Goal: Task Accomplishment & Management: Complete application form

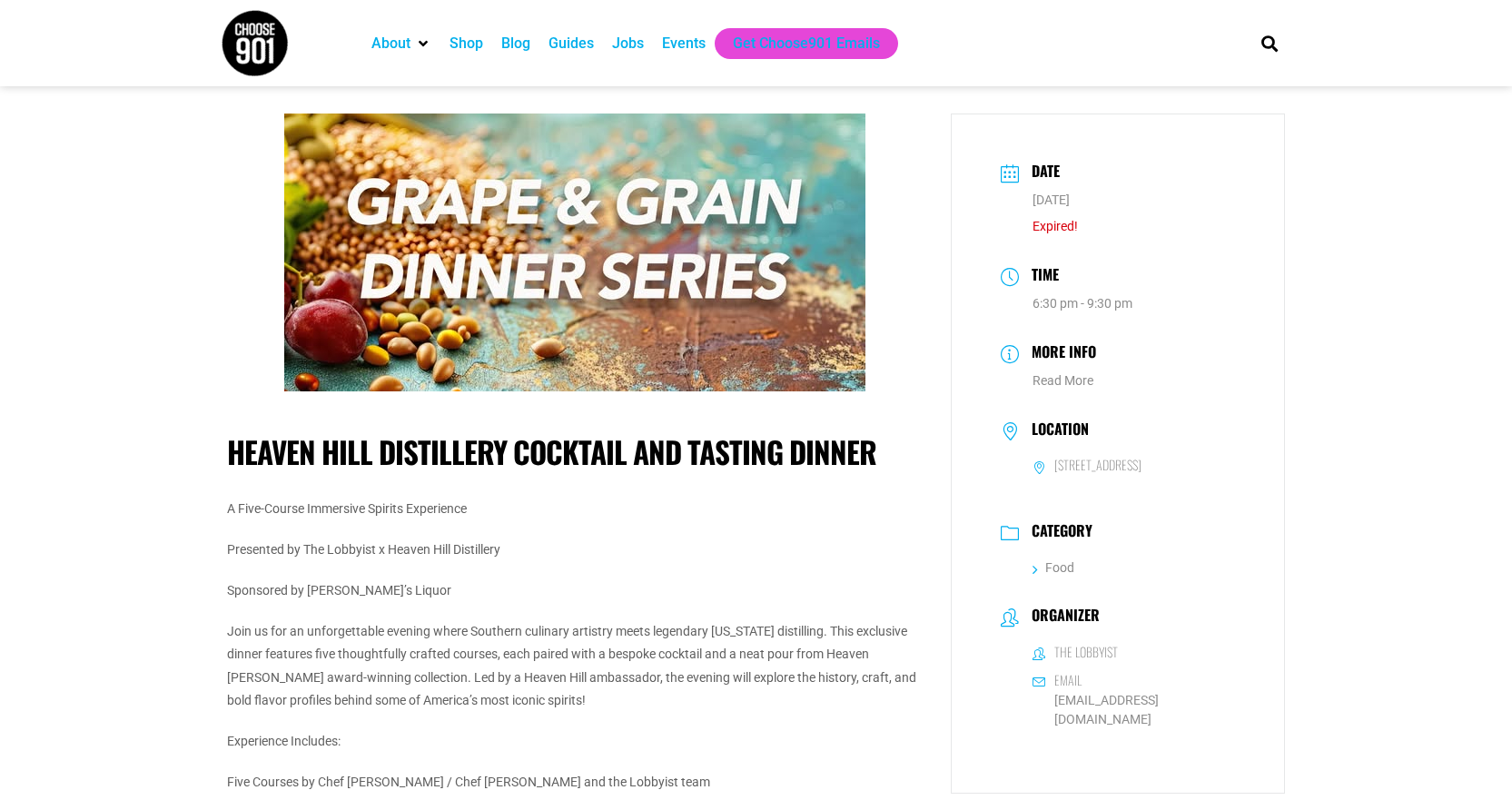
click at [675, 46] on div "Events" at bounding box center [684, 43] width 44 height 22
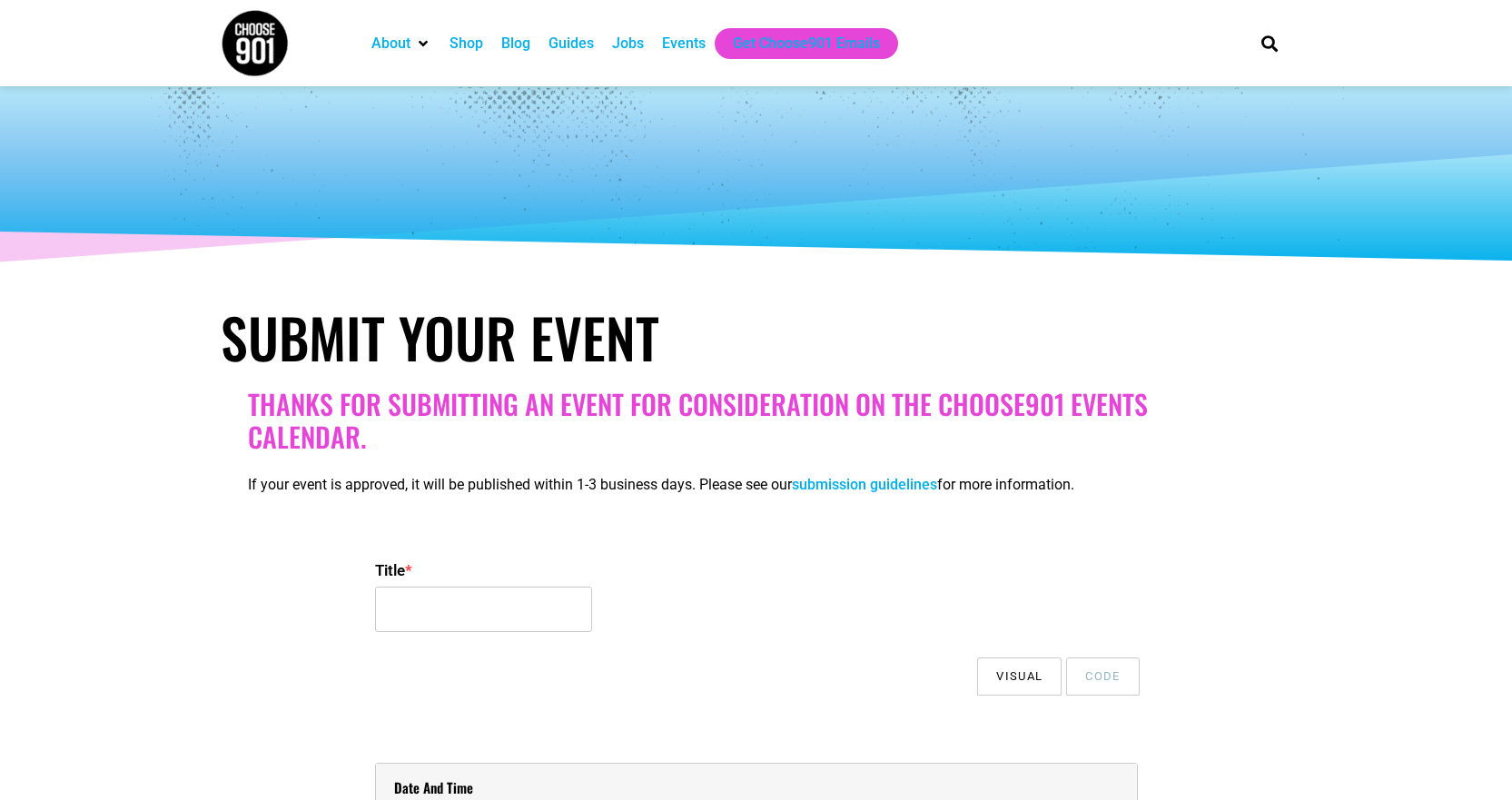
select select
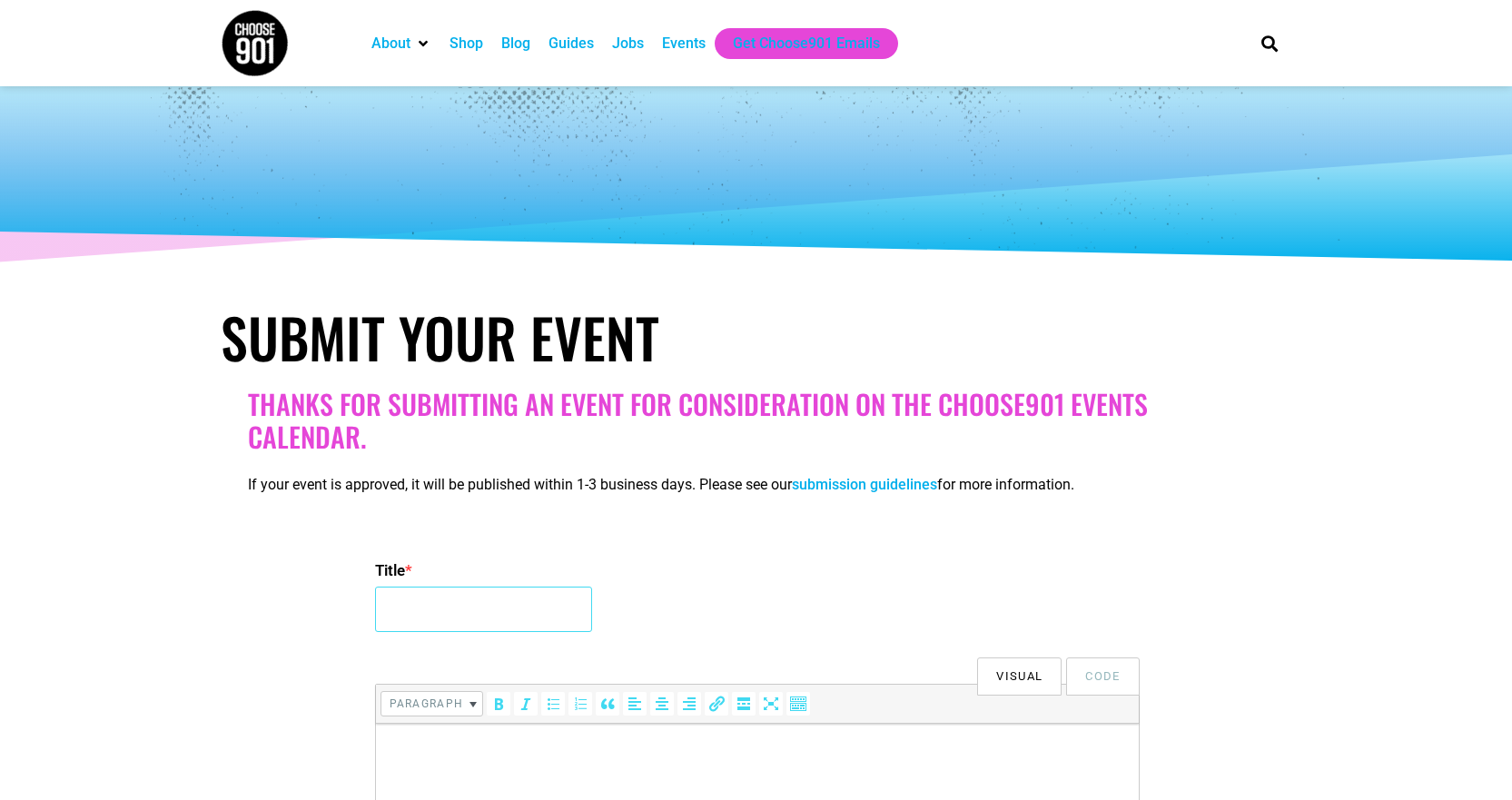
click at [493, 604] on input "Title *" at bounding box center [483, 609] width 217 height 46
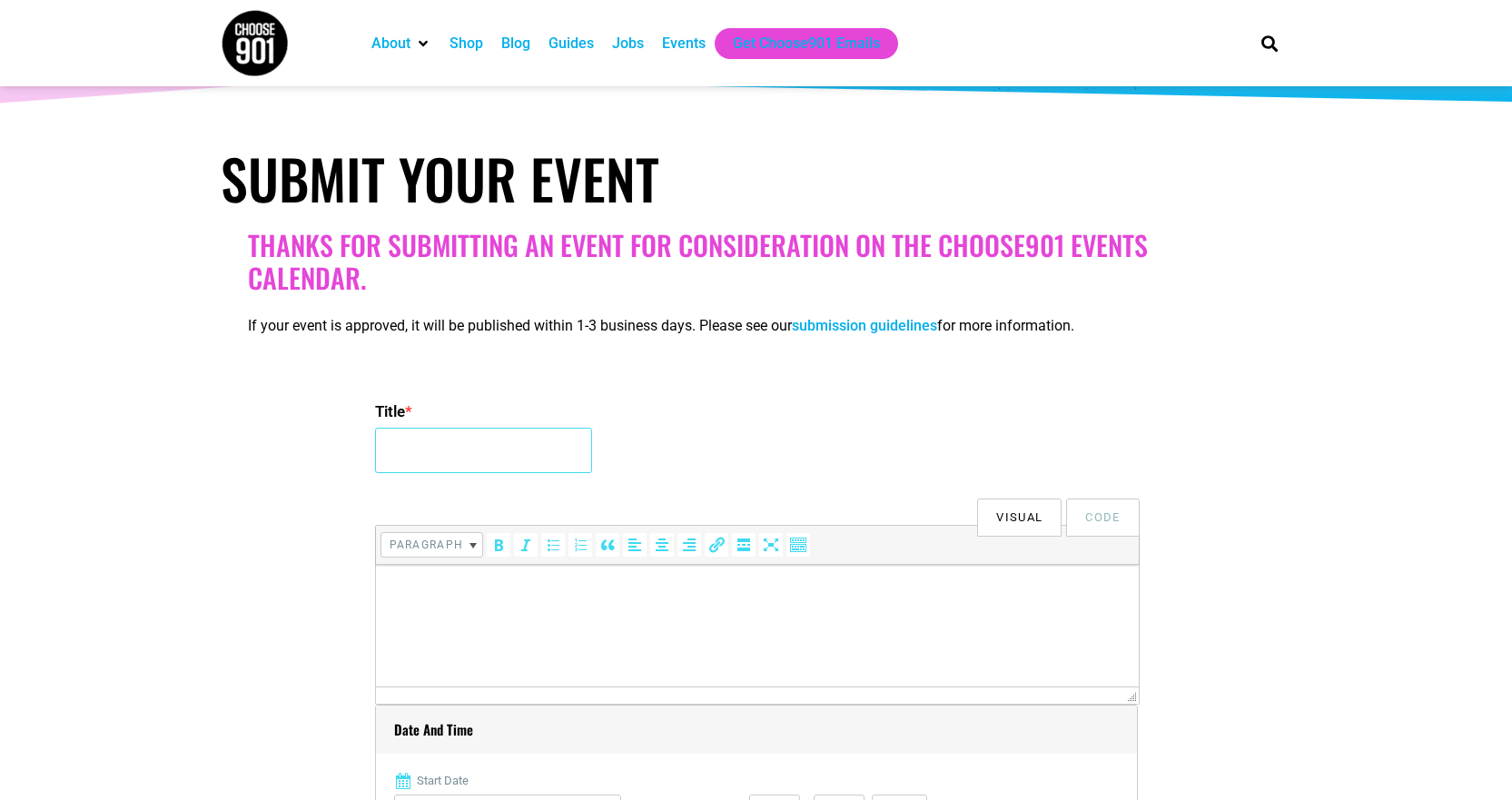
scroll to position [363, 0]
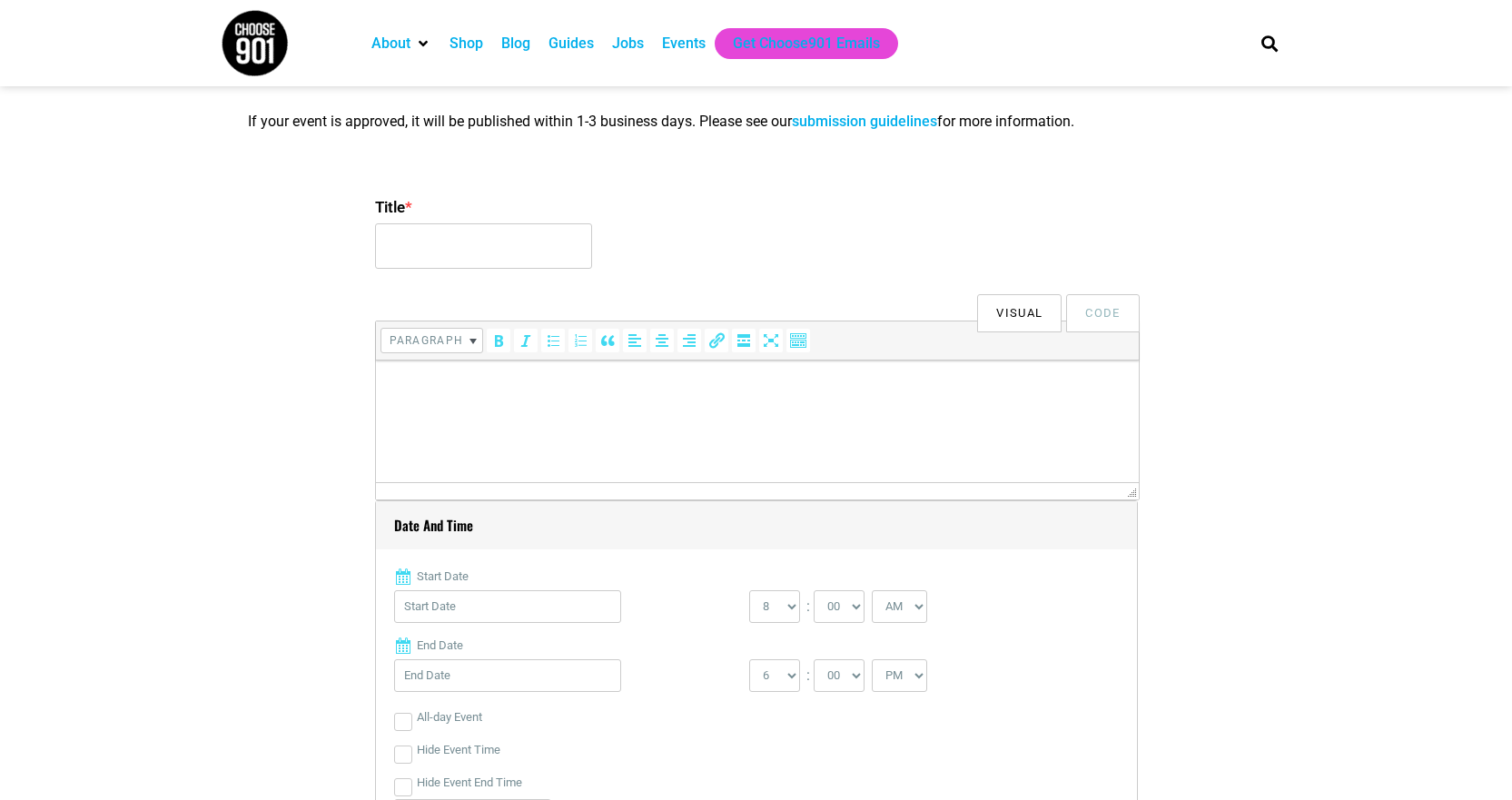
click at [552, 402] on html at bounding box center [756, 385] width 763 height 51
drag, startPoint x: 552, startPoint y: 402, endPoint x: 413, endPoint y: 425, distance: 140.9
click at [403, 244] on input "Title *" at bounding box center [483, 246] width 217 height 46
type input "Alley Dayz @ Stereo Alley"
click at [485, 409] on html at bounding box center [756, 385] width 763 height 51
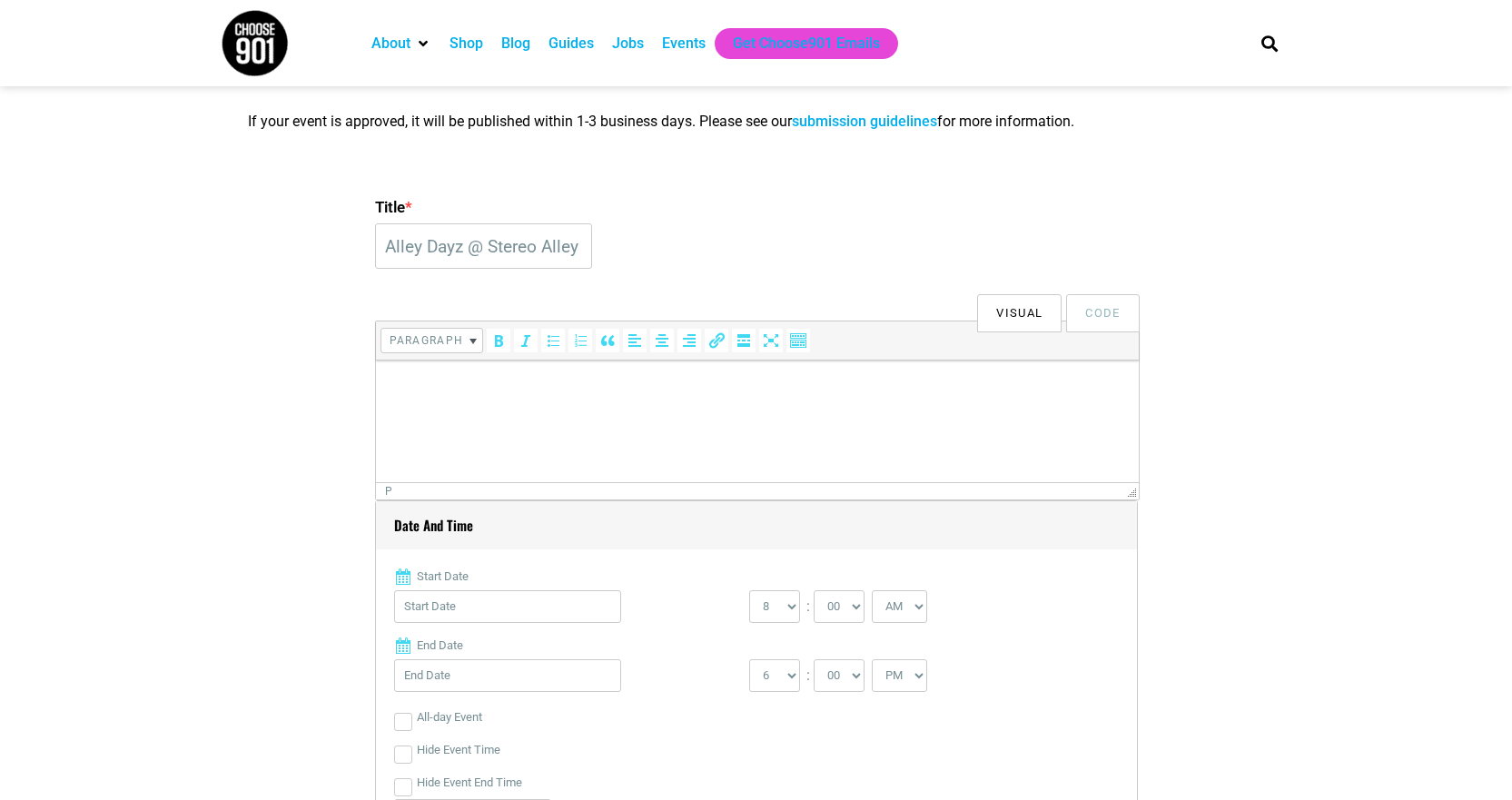
drag, startPoint x: 484, startPoint y: 409, endPoint x: 439, endPoint y: 418, distance: 45.9
drag, startPoint x: 439, startPoint y: 418, endPoint x: 904, endPoint y: 419, distance: 465.0
click at [904, 411] on html at bounding box center [756, 385] width 763 height 51
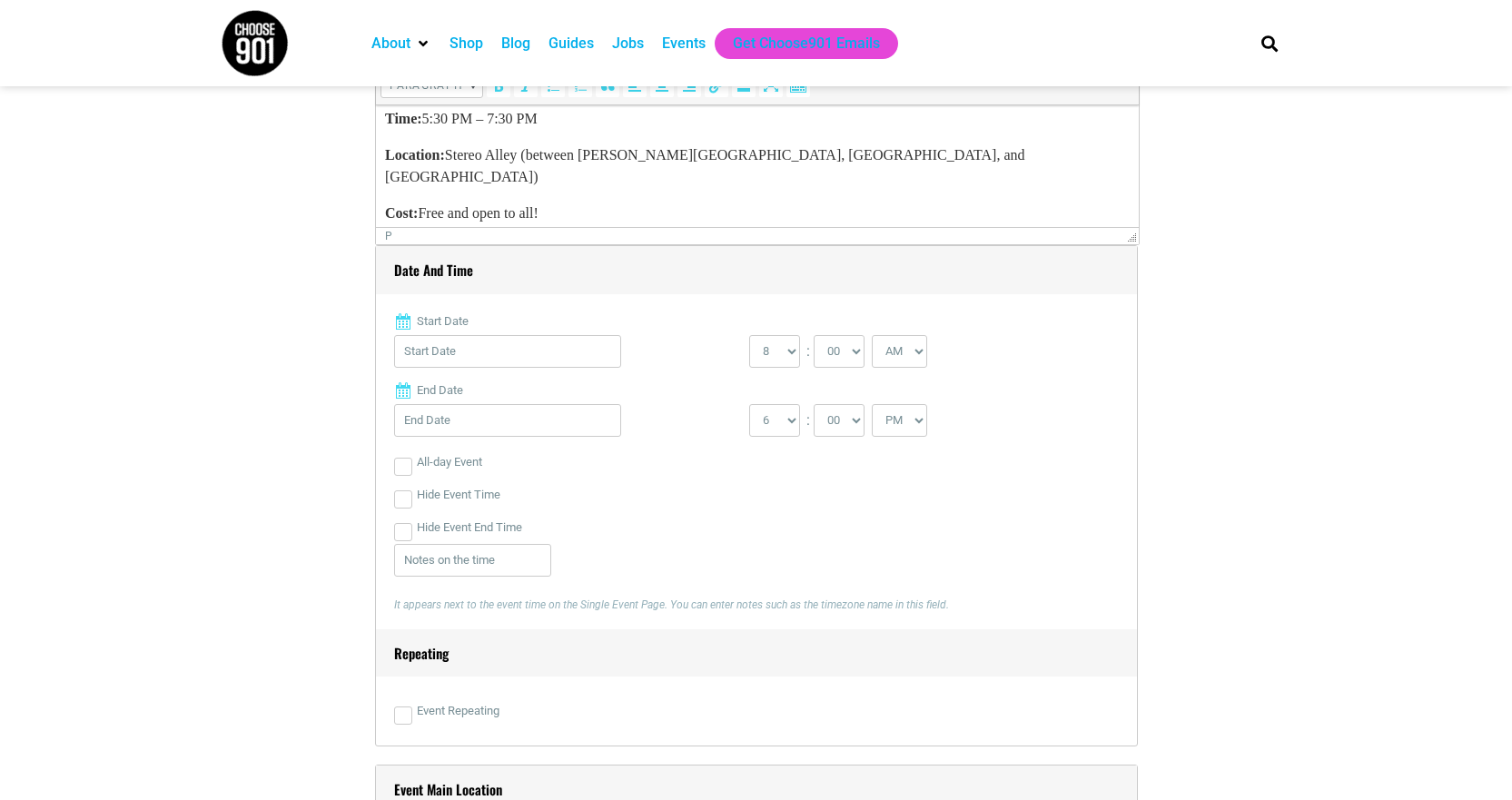
scroll to position [636, 0]
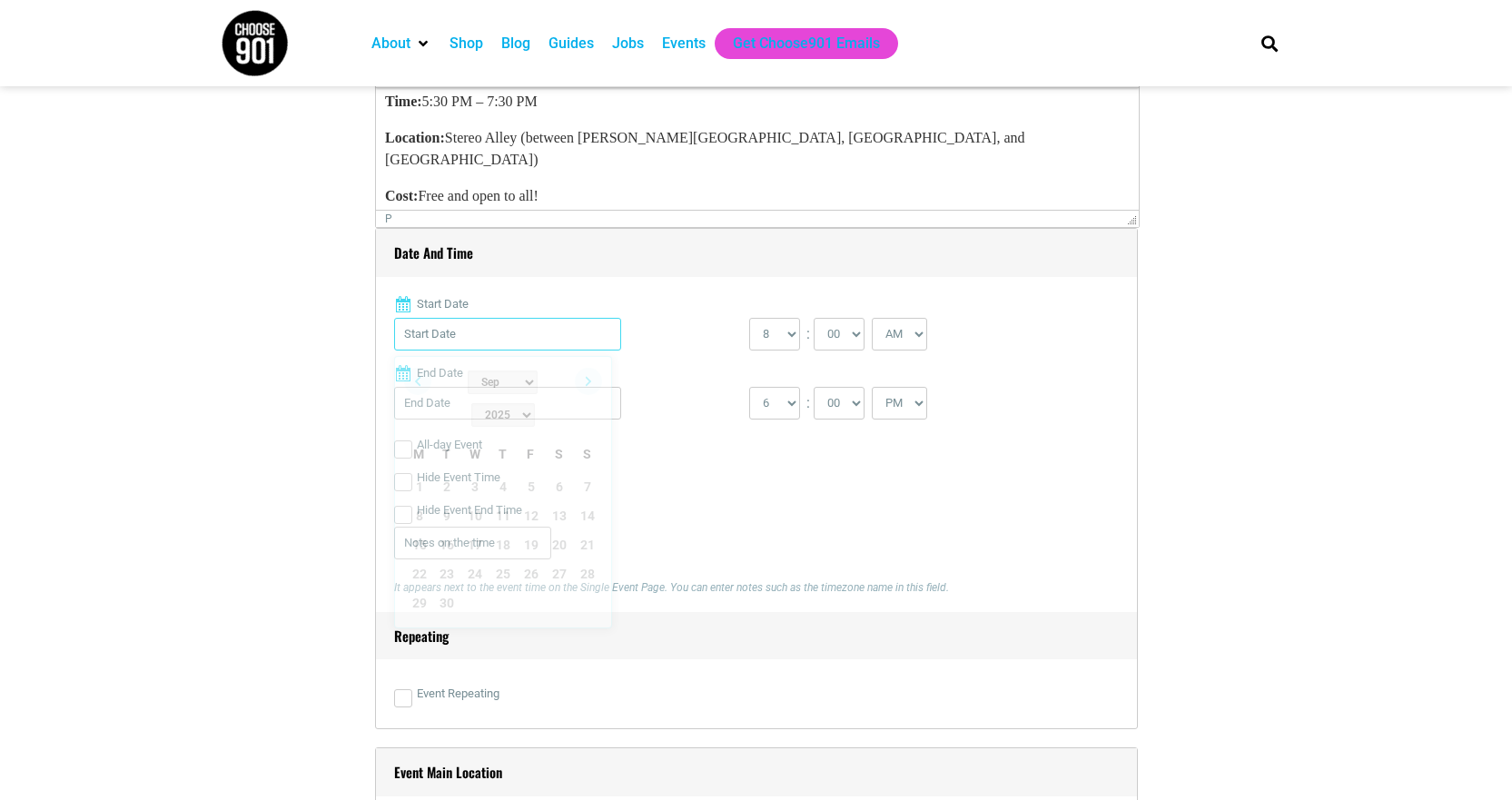
click at [536, 346] on input "Start Date" at bounding box center [507, 334] width 227 height 32
click at [476, 531] on link "17" at bounding box center [475, 544] width 28 height 28
type input "[DATE]"
click at [778, 338] on select "0 1 2 3 4 5 6 7 8 9 10 11 12" at bounding box center [774, 334] width 51 height 32
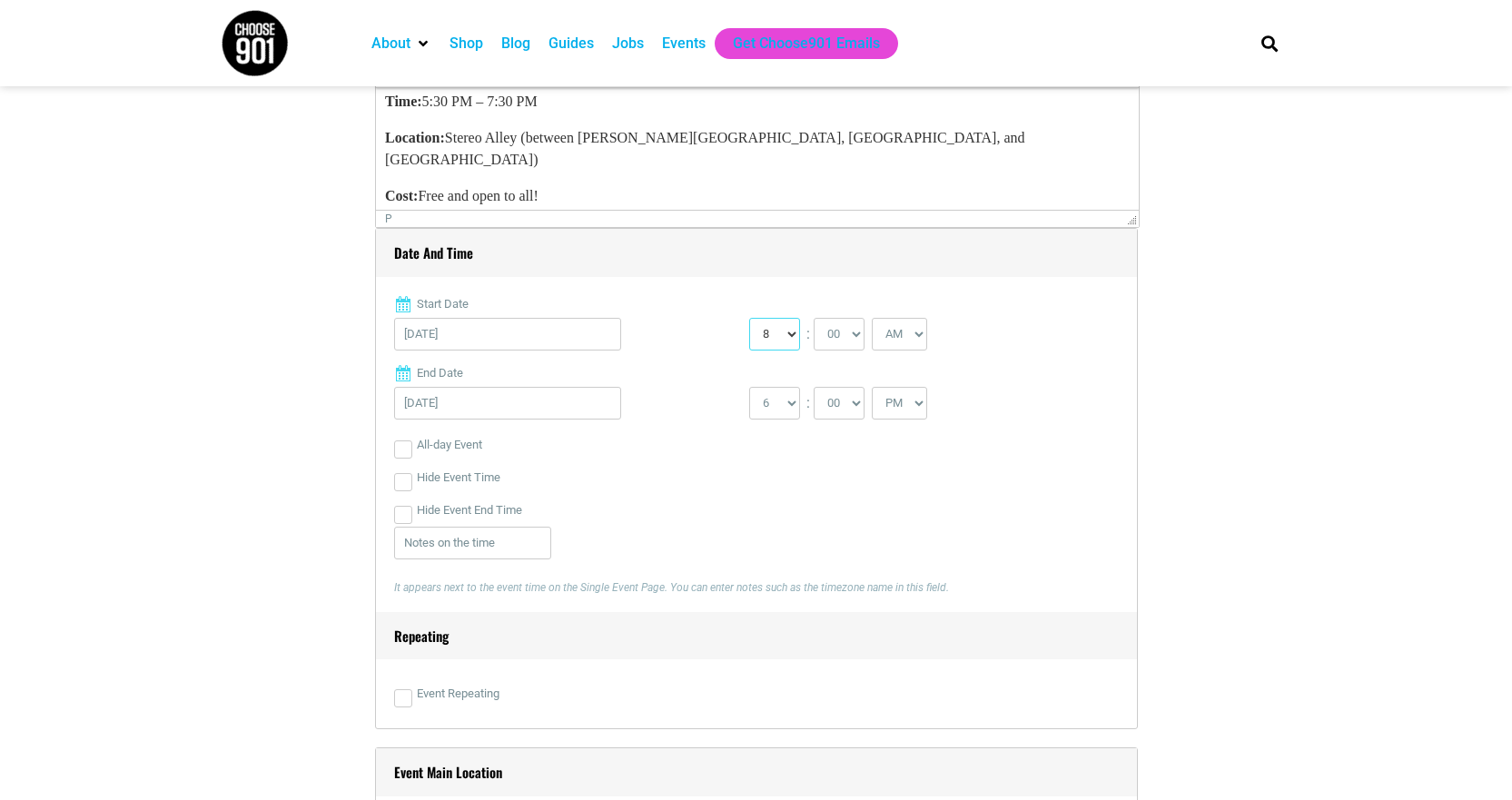
select select "5"
click at [749, 318] on select "0 1 2 3 4 5 6 7 8 9 10 11 12" at bounding box center [774, 334] width 51 height 32
click at [842, 339] on select "00 05 10 15 20 25 30 35 40 45 50 55" at bounding box center [838, 334] width 51 height 32
select select "30"
click at [814, 318] on select "00 05 10 15 20 25 30 35 40 45 50 55" at bounding box center [838, 334] width 51 height 32
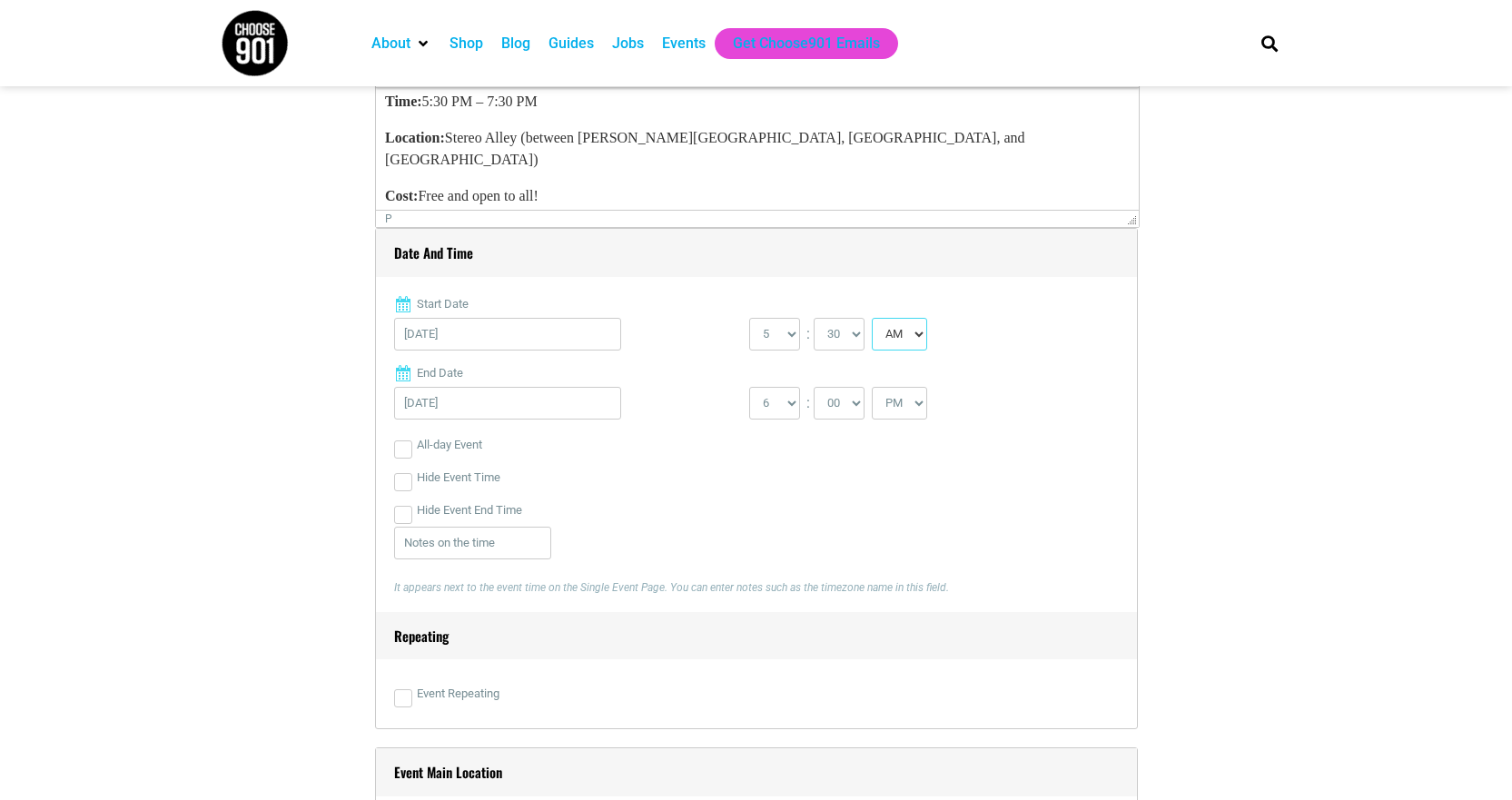
click at [909, 334] on select "AM PM" at bounding box center [899, 334] width 55 height 32
select select "PM"
click at [873, 318] on select "AM PM" at bounding box center [899, 334] width 55 height 32
click at [787, 397] on select "1 2 3 4 5 6 7 8 9 10 11 12" at bounding box center [774, 403] width 51 height 32
select select "7"
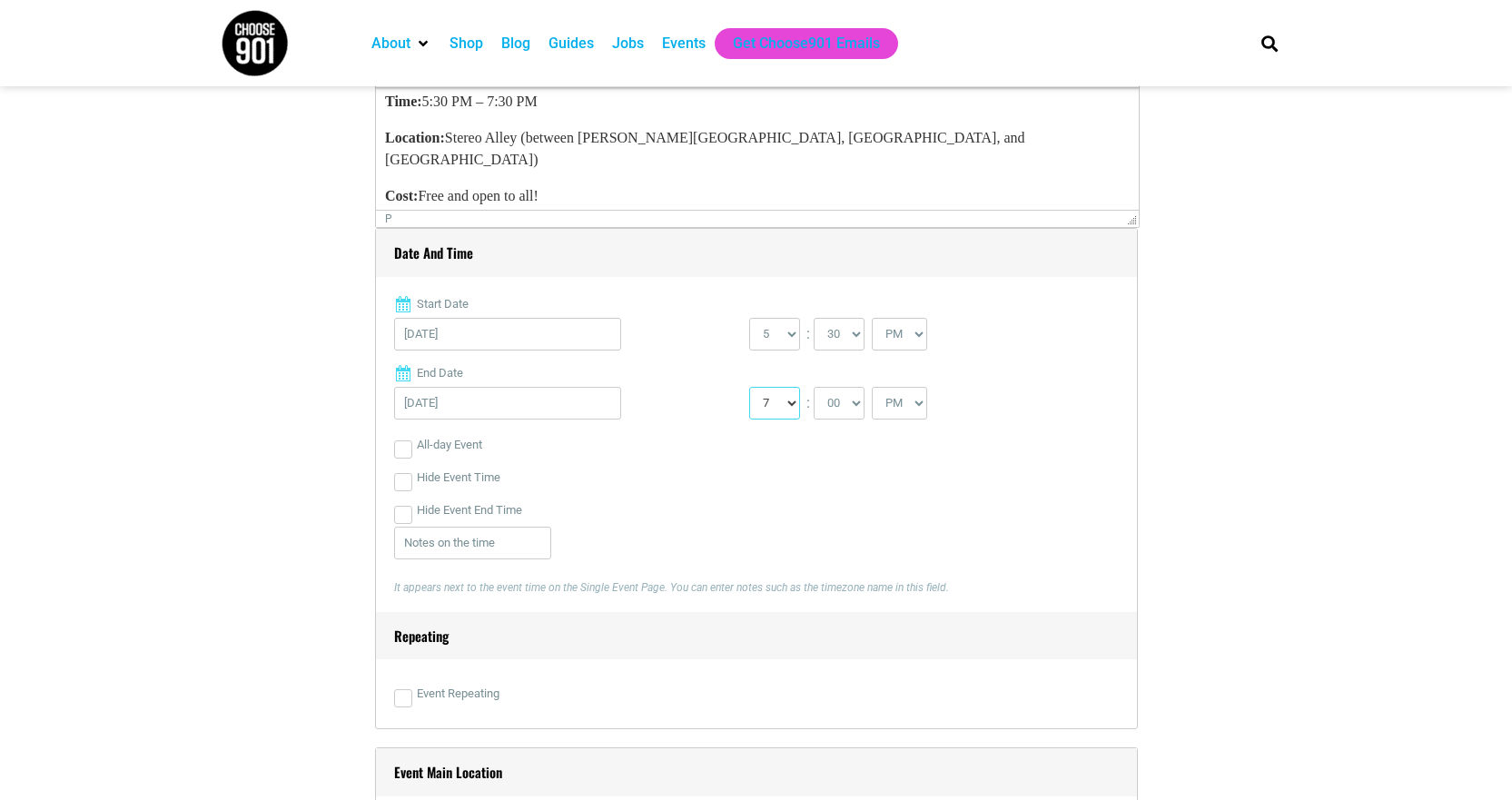
click at [749, 388] on select "1 2 3 4 5 6 7 8 9 10 11 12" at bounding box center [774, 403] width 51 height 32
click at [848, 409] on select "00 05 10 15 20 25 30 35 40 45 50 55" at bounding box center [838, 403] width 51 height 32
select select "30"
click at [814, 388] on select "00 05 10 15 20 25 30 35 40 45 50 55" at bounding box center [838, 403] width 51 height 32
click at [903, 437] on div "All-day Event" at bounding box center [756, 444] width 725 height 32
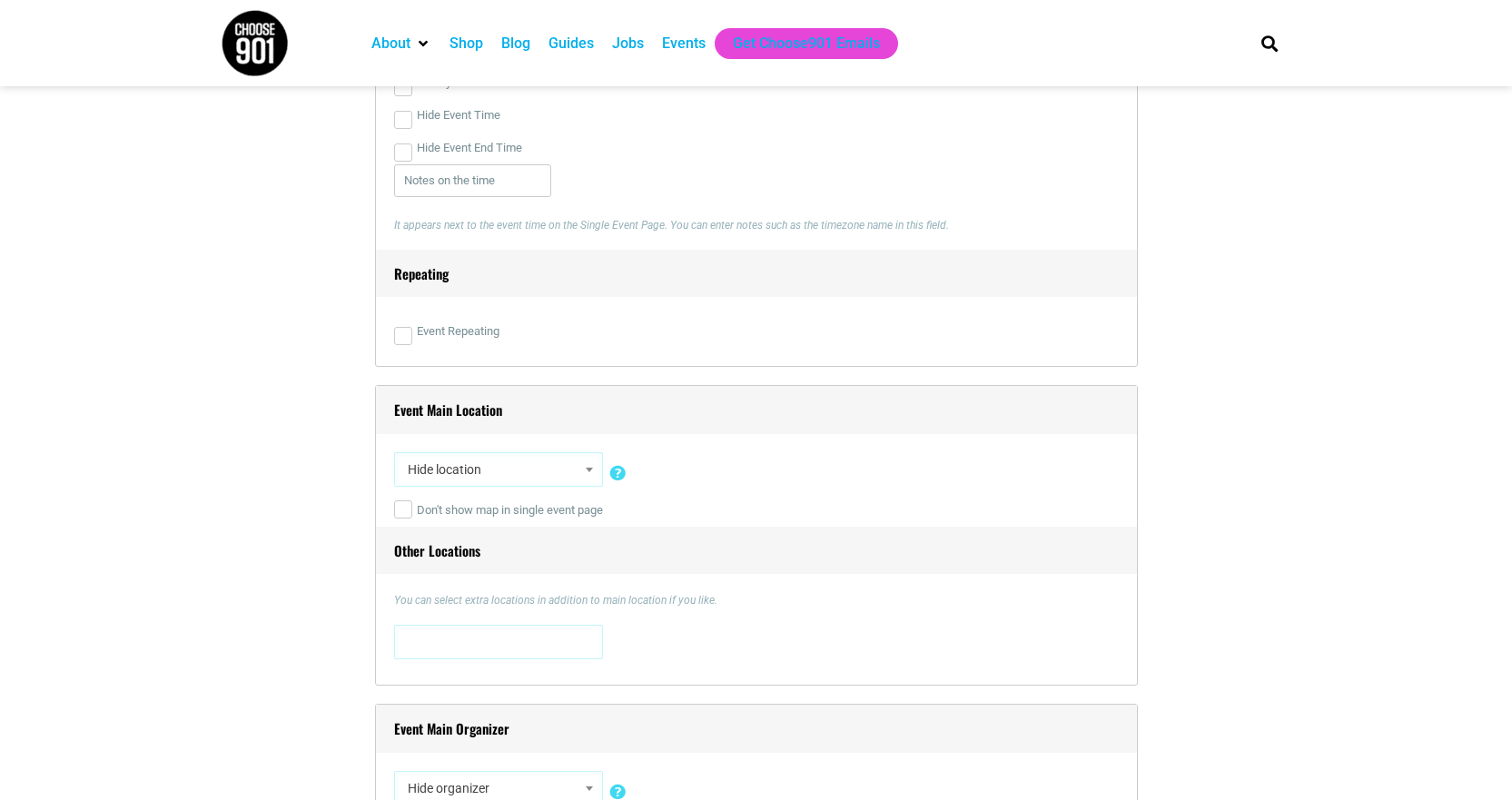
scroll to position [999, 0]
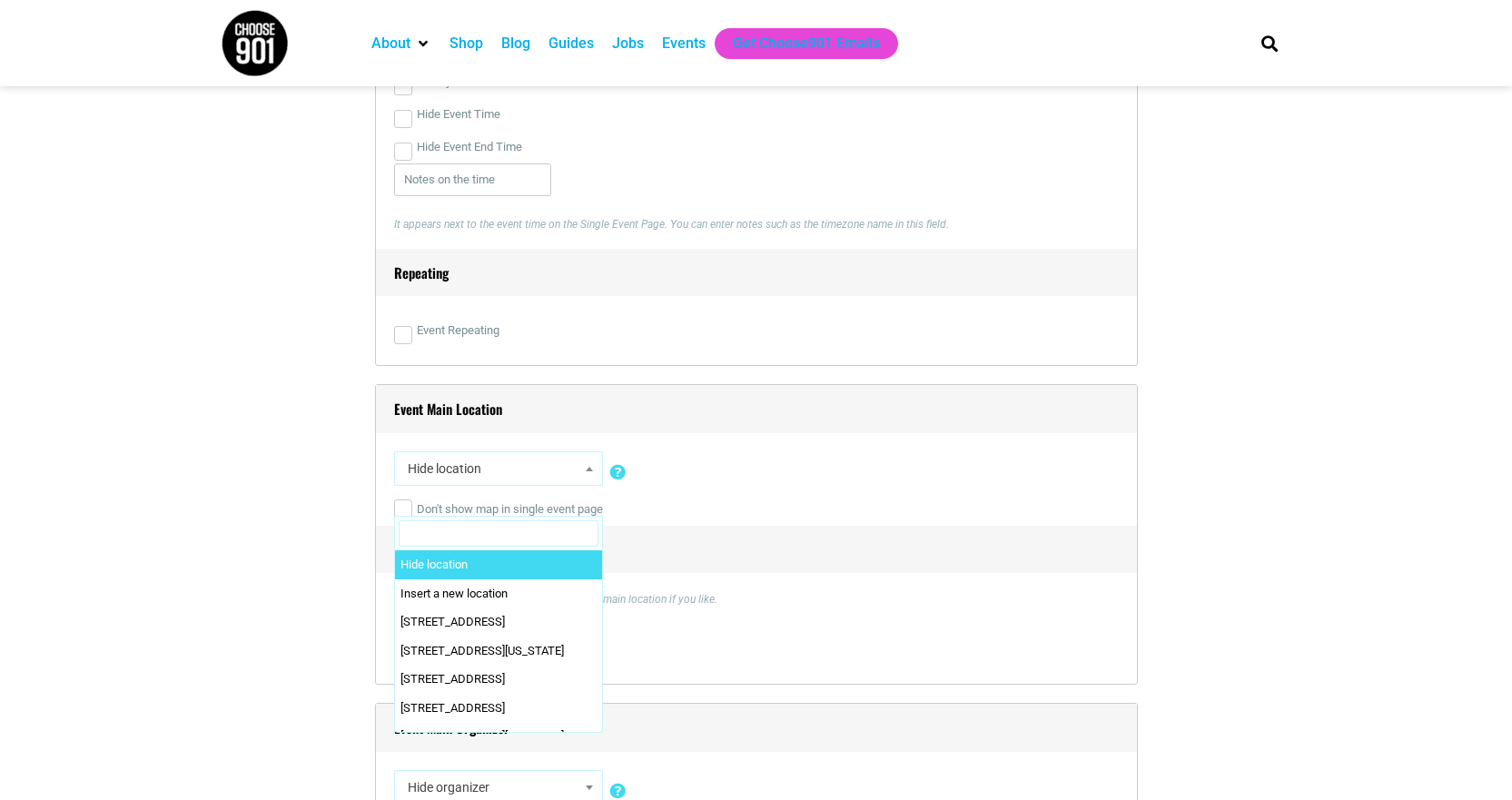
click at [555, 467] on span "Hide location" at bounding box center [499, 468] width 196 height 32
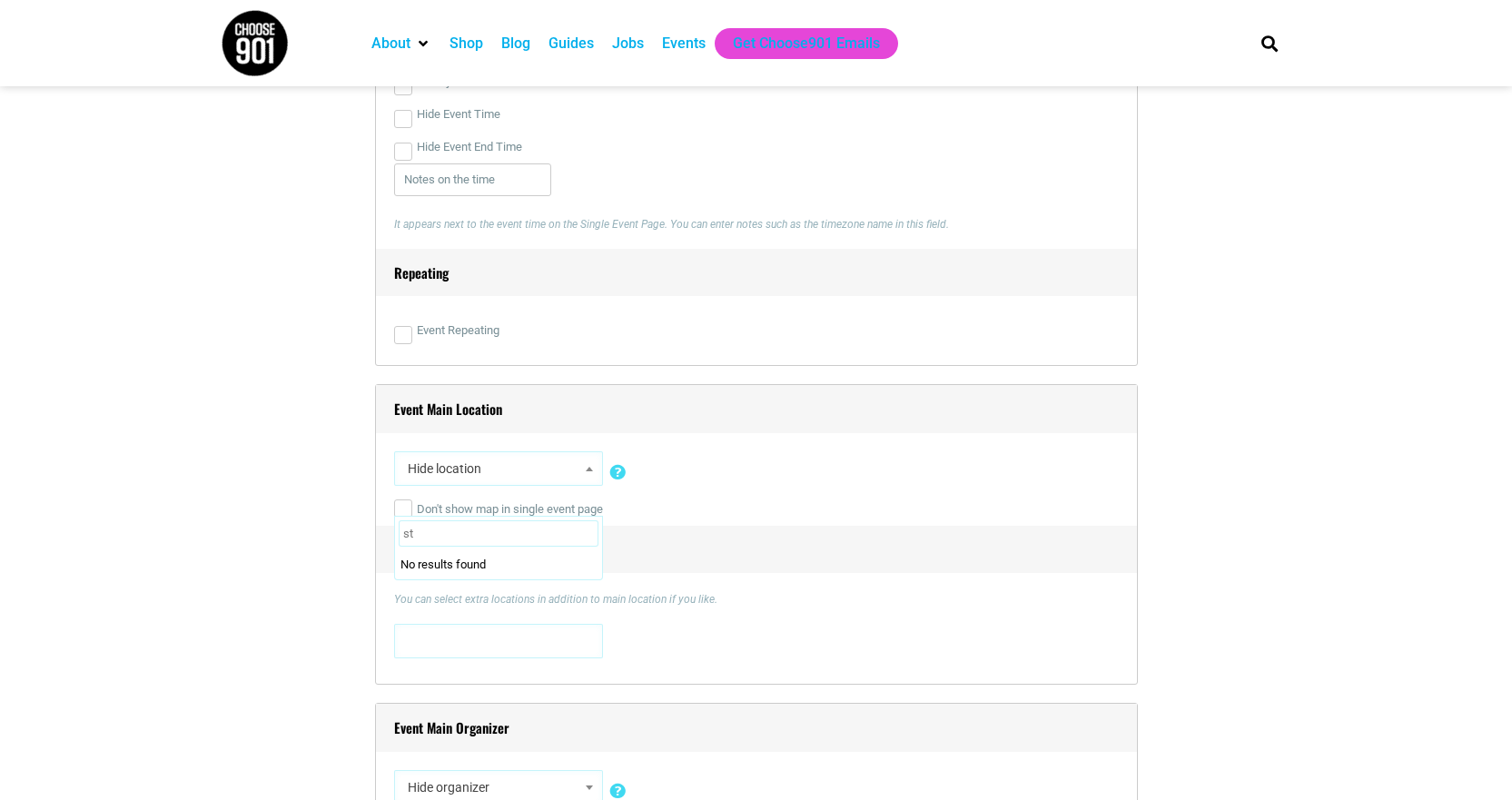
type input "s"
type input "hotel indigo [GEOGRAPHIC_DATA] downtown"
click at [926, 646] on div "[STREET_ADDRESS] [STREET_ADDRESS][US_STATE] [STREET_ADDRESS] [STREET_ADDRESS] […" at bounding box center [756, 645] width 725 height 42
click at [481, 470] on span "Hide location" at bounding box center [499, 468] width 196 height 32
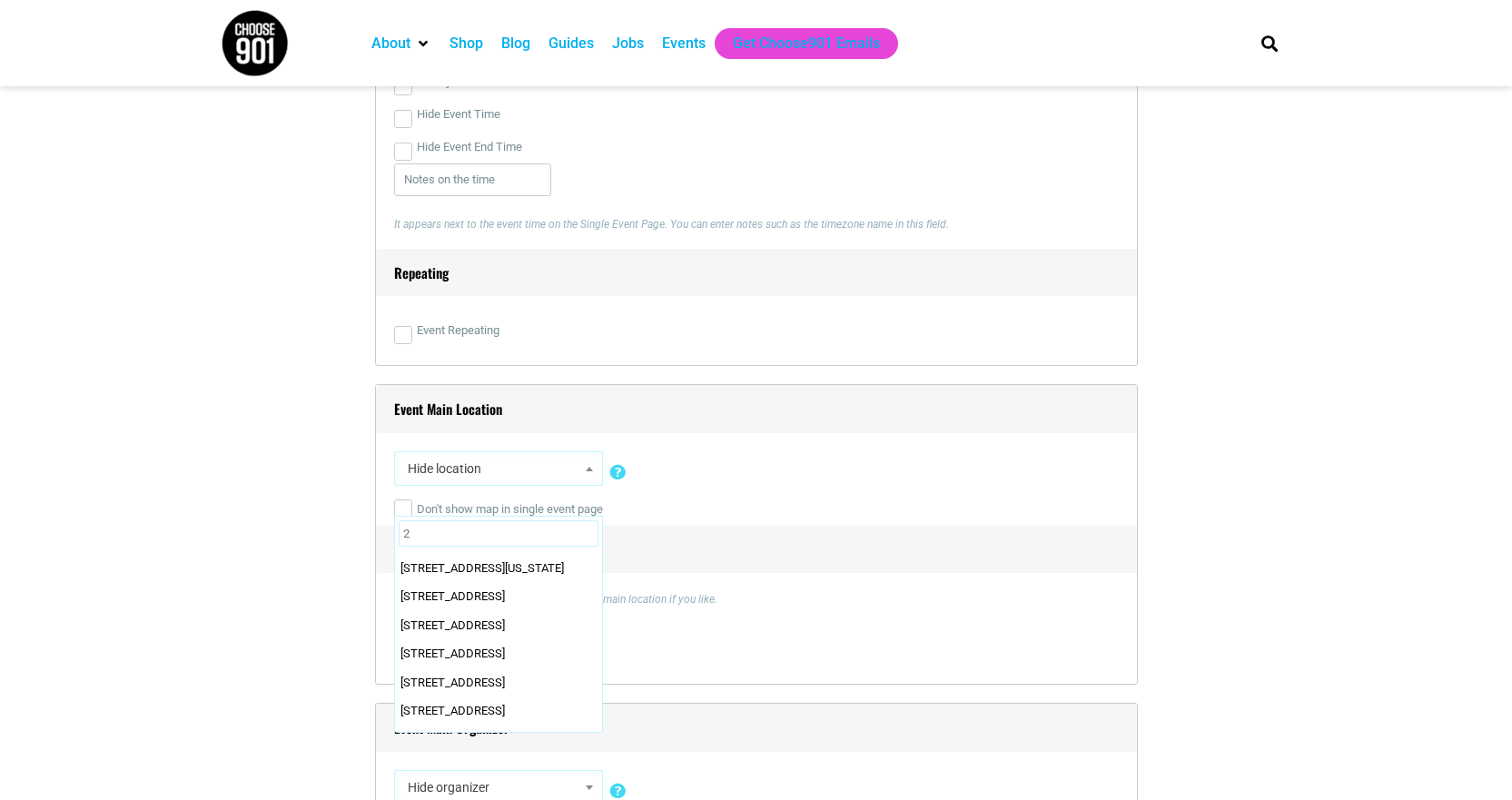
scroll to position [0, 0]
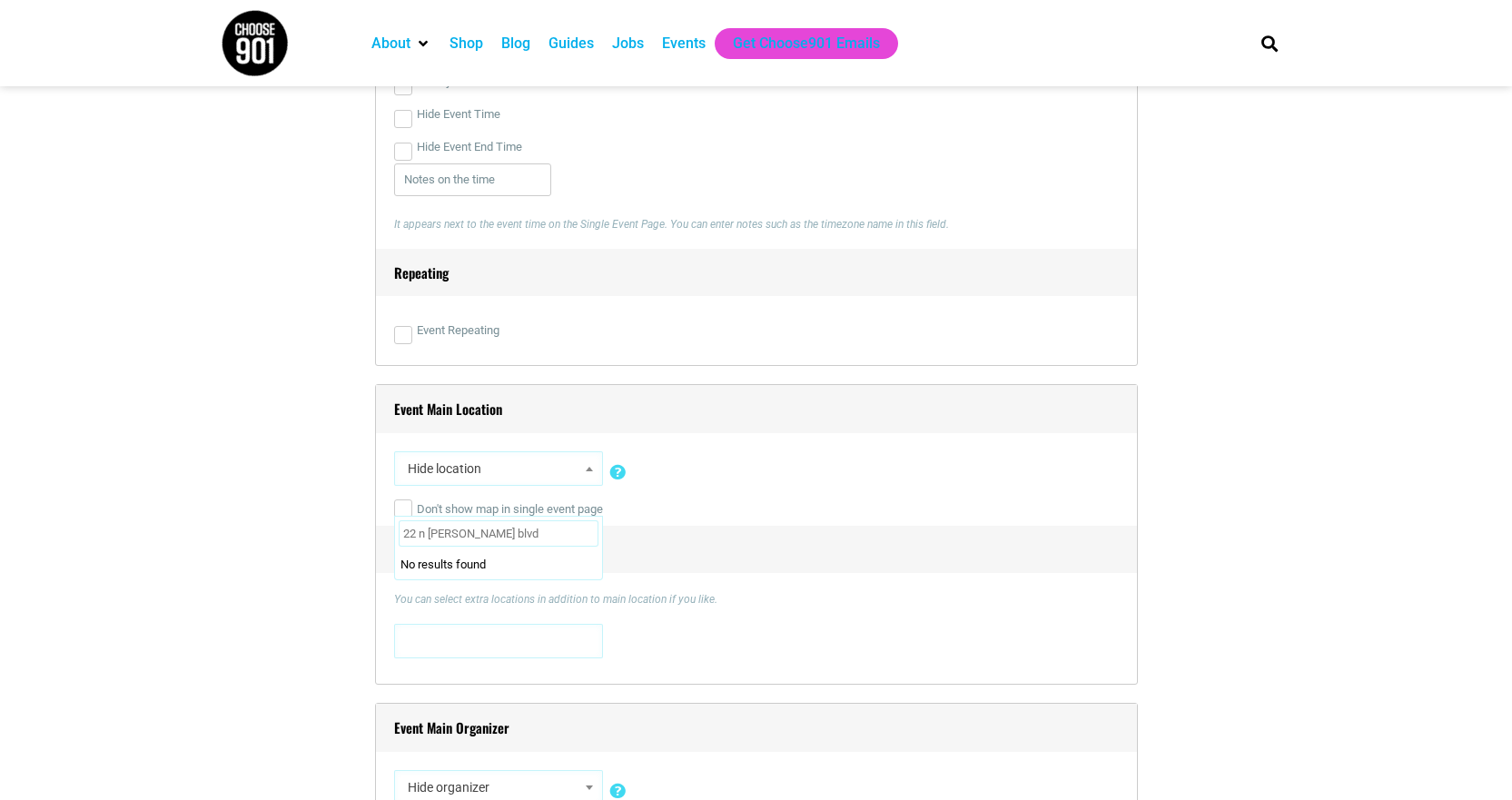
type input "22 n [PERSON_NAME] blvd"
drag, startPoint x: 544, startPoint y: 553, endPoint x: 541, endPoint y: 536, distance: 17.3
click at [543, 552] on li "No results found" at bounding box center [498, 564] width 207 height 29
click at [541, 533] on input "22 n [PERSON_NAME] blvd" at bounding box center [499, 534] width 200 height 28
click at [531, 526] on input "22 n [PERSON_NAME] blvd" at bounding box center [499, 534] width 200 height 28
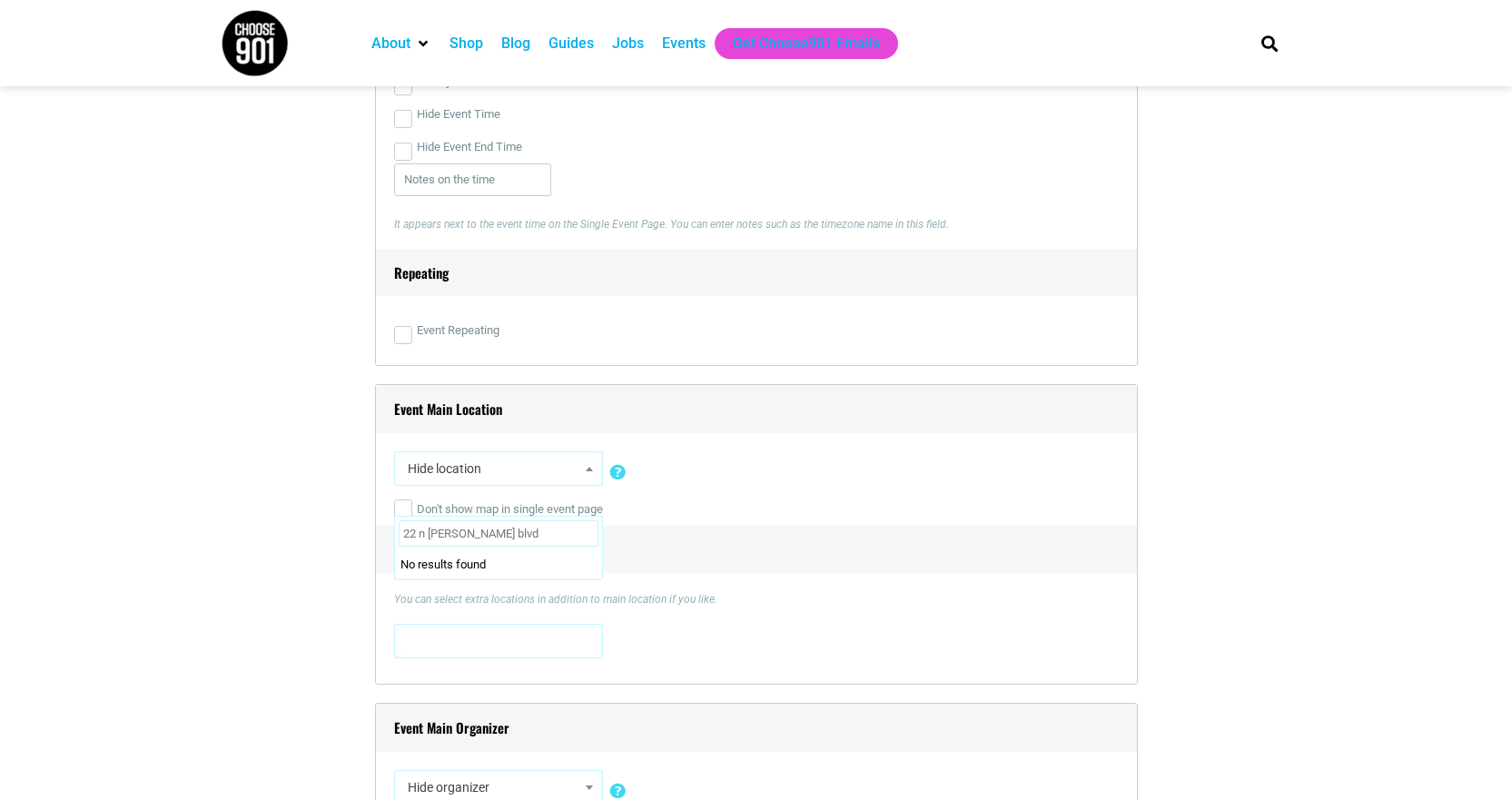
click at [531, 526] on input "22 n [PERSON_NAME] blvd" at bounding box center [499, 534] width 200 height 28
drag, startPoint x: 535, startPoint y: 531, endPoint x: 298, endPoint y: 519, distance: 237.3
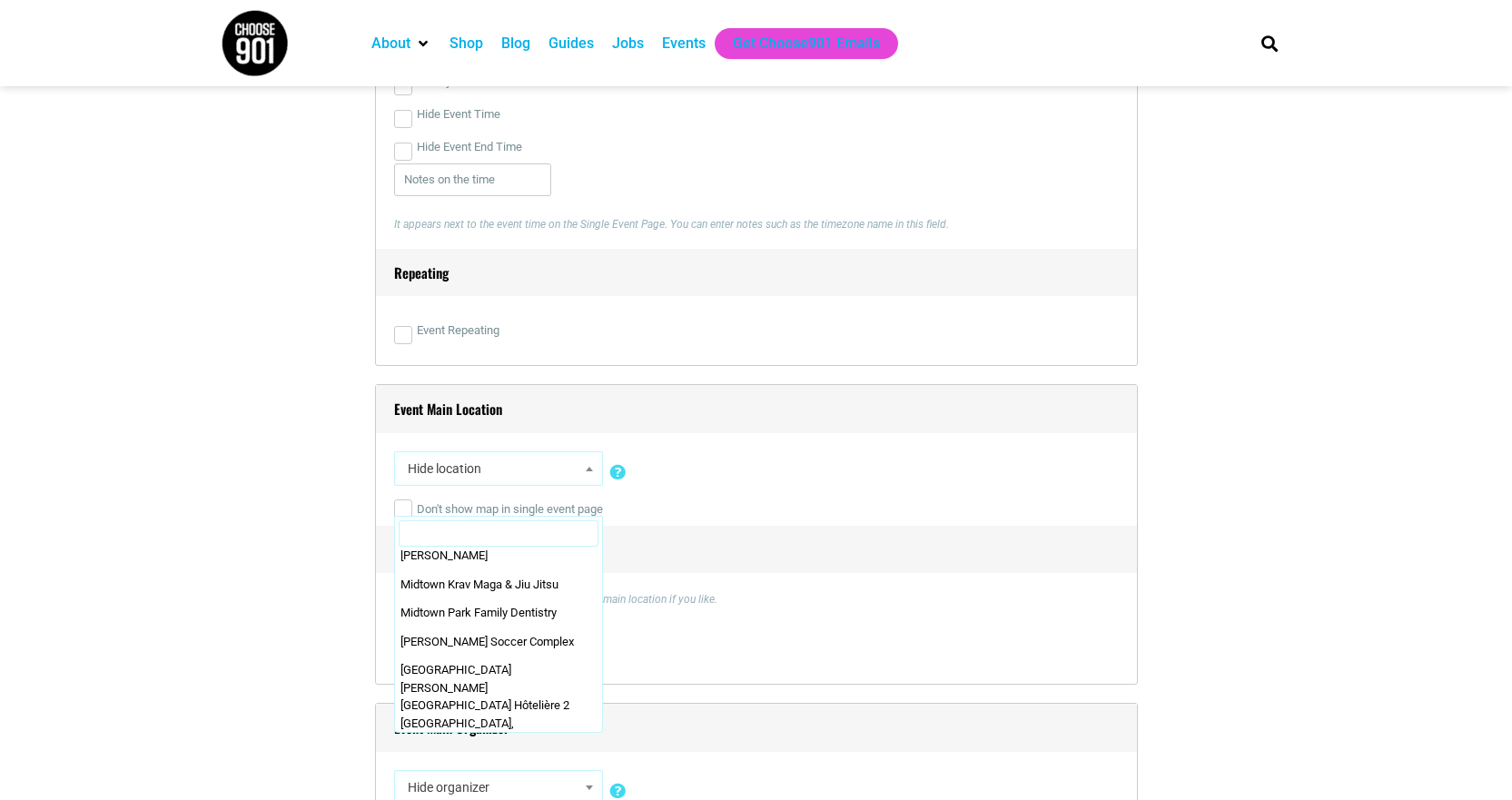
scroll to position [44922, 0]
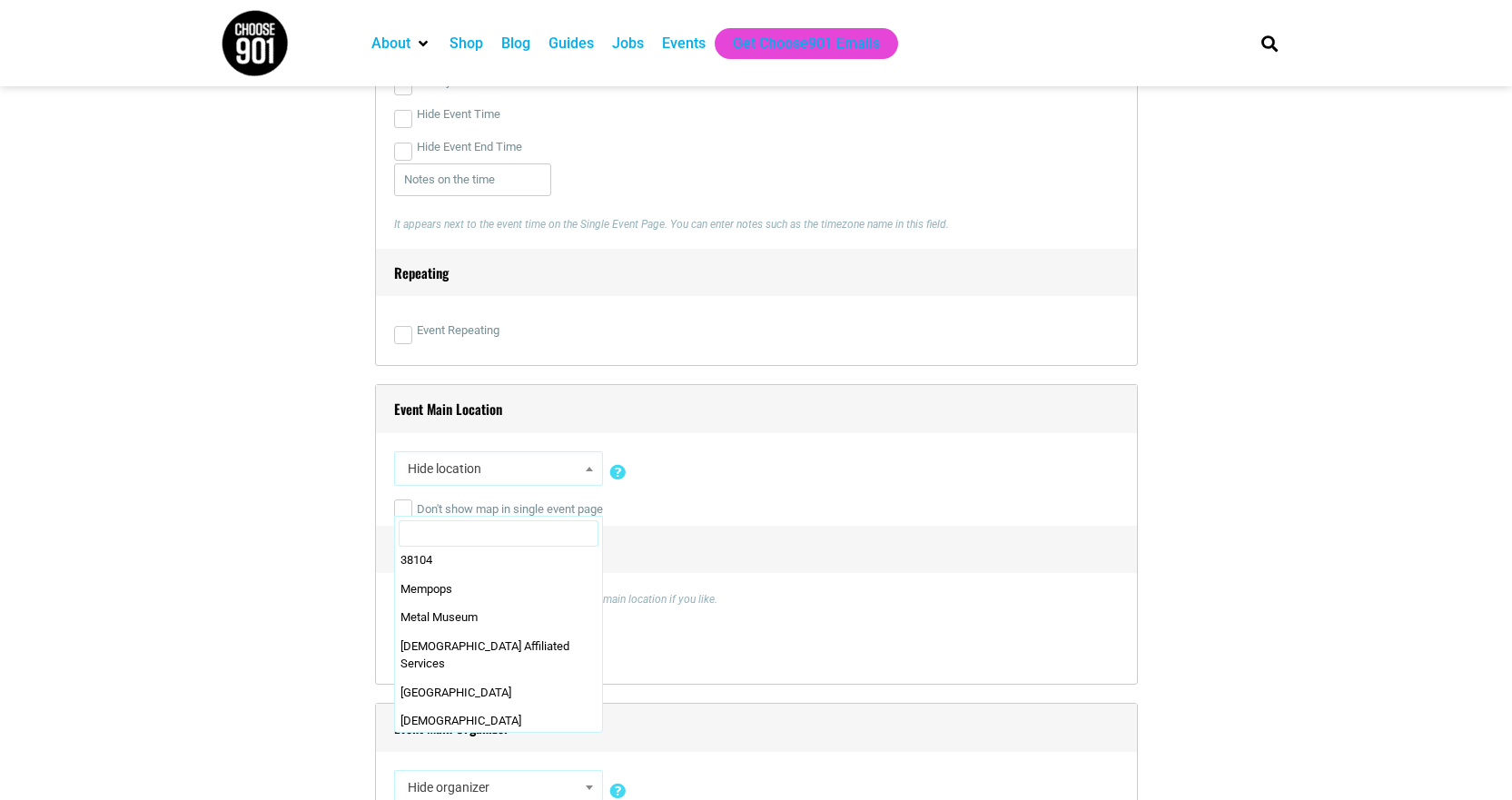
select select "2063"
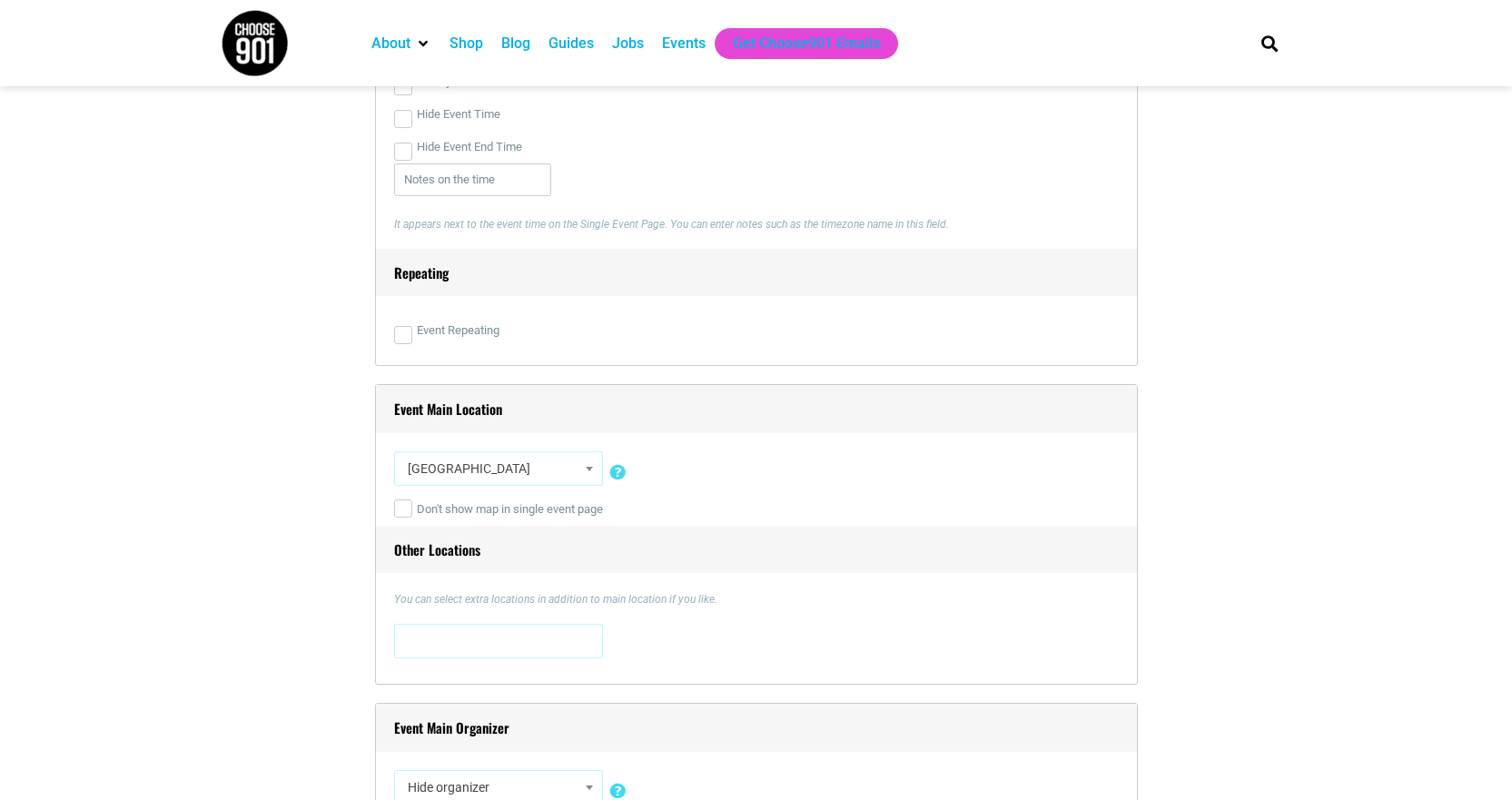
click at [824, 612] on div "You can select extra locations in addition to main location if you like. [STREE…" at bounding box center [756, 628] width 725 height 74
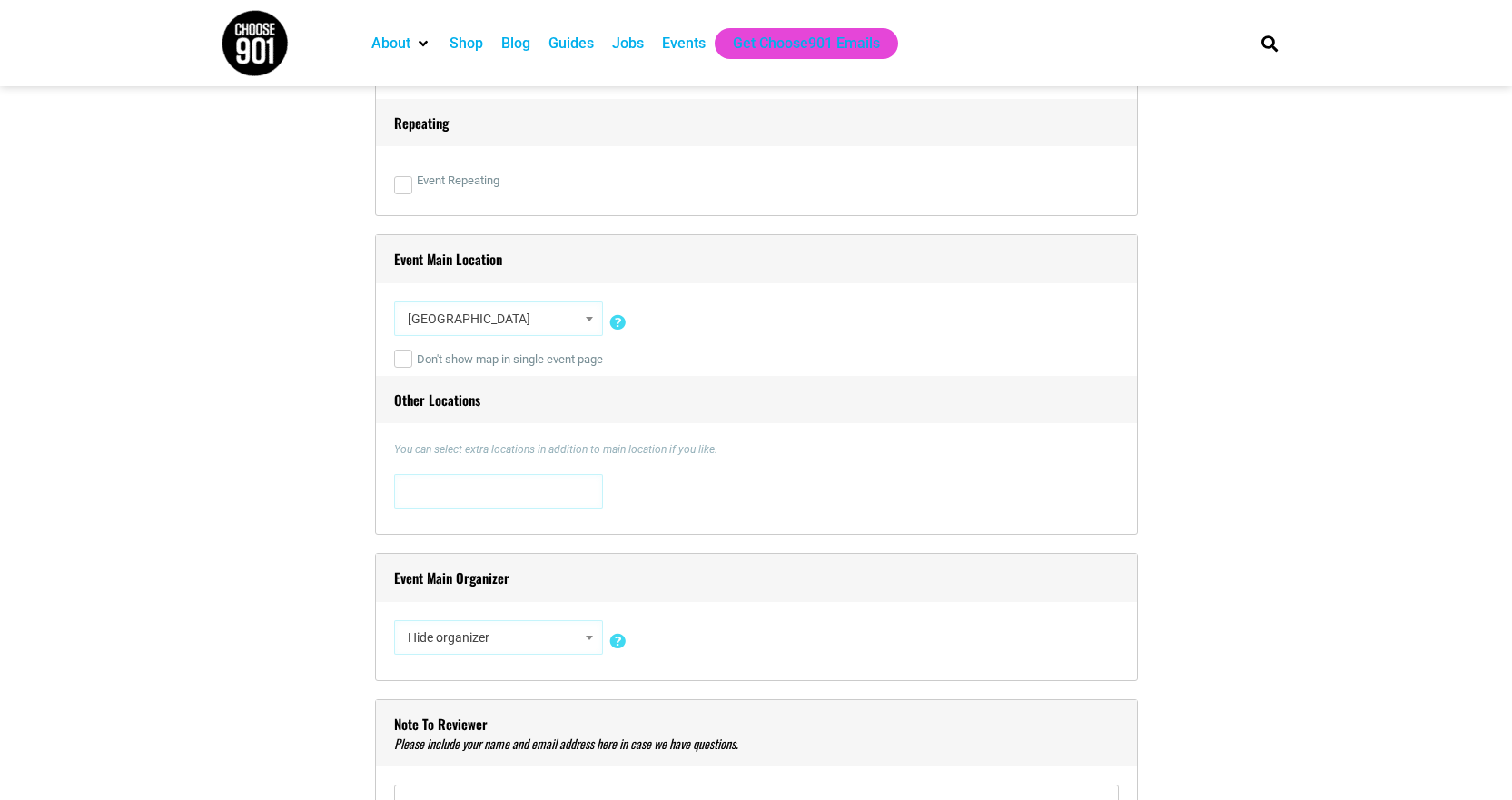
scroll to position [1362, 0]
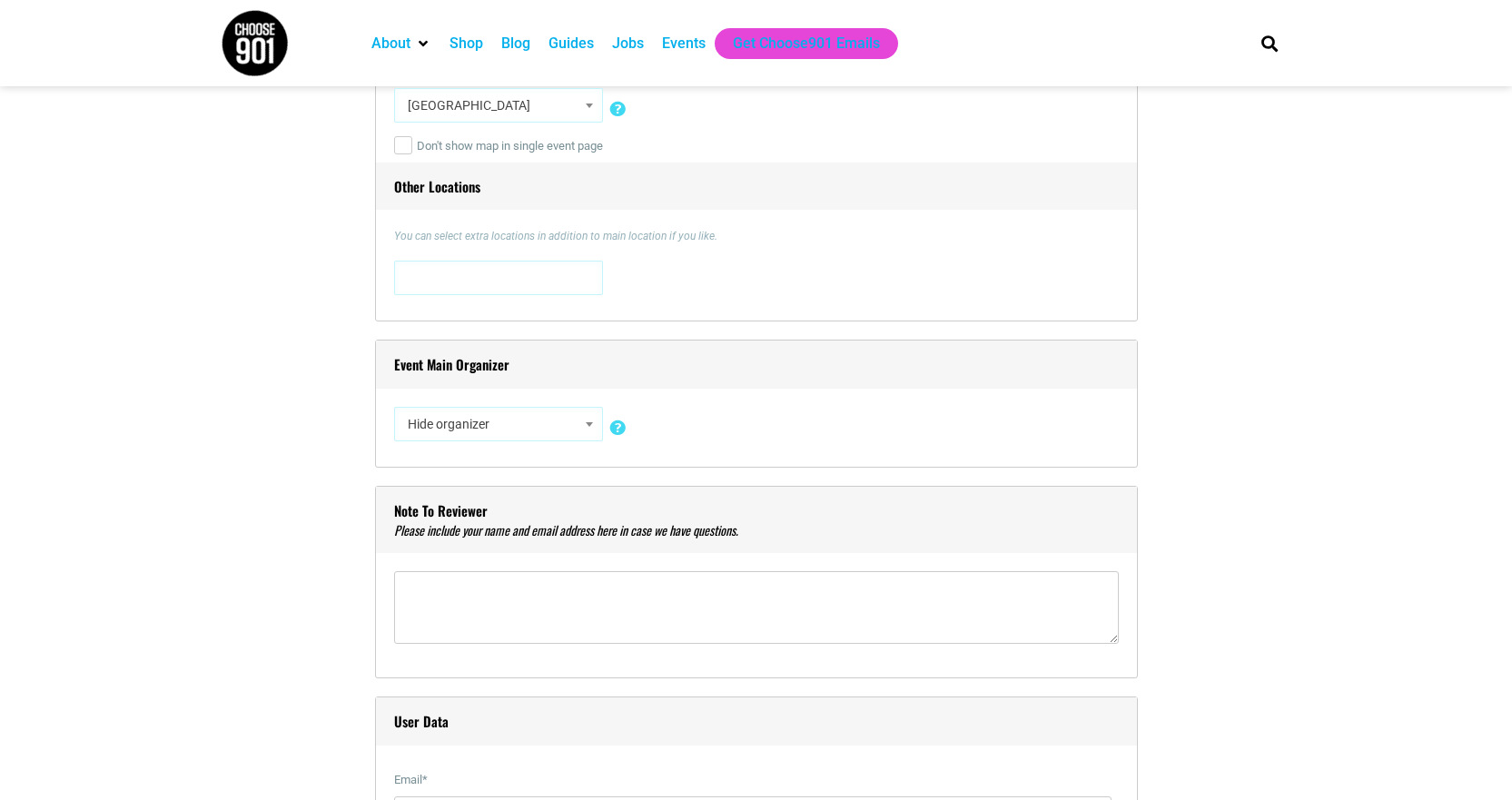
click at [453, 441] on span "Hide organizer" at bounding box center [498, 424] width 209 height 34
click at [460, 422] on span "Hide organizer" at bounding box center [499, 424] width 196 height 32
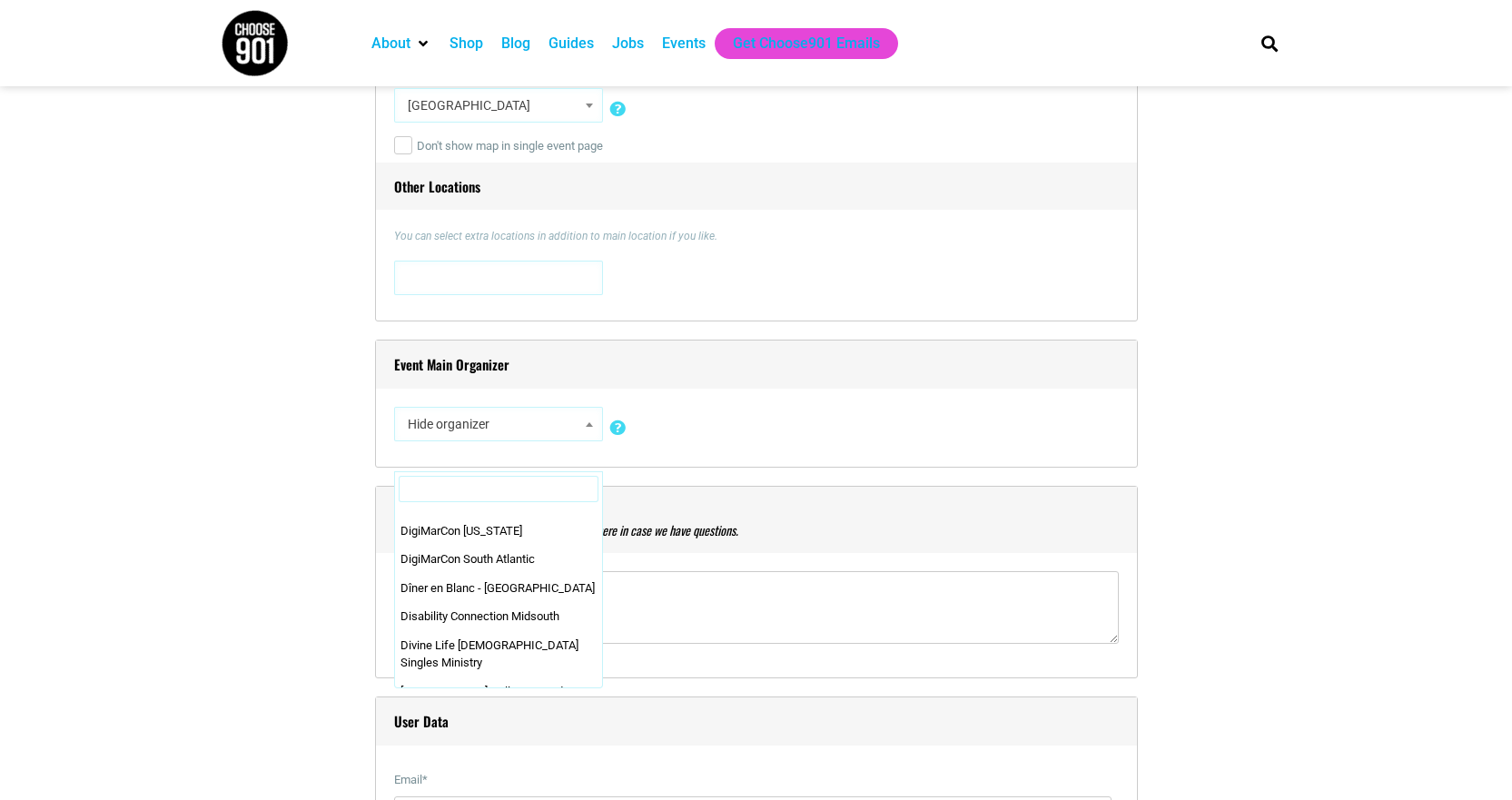
scroll to position [9897, 0]
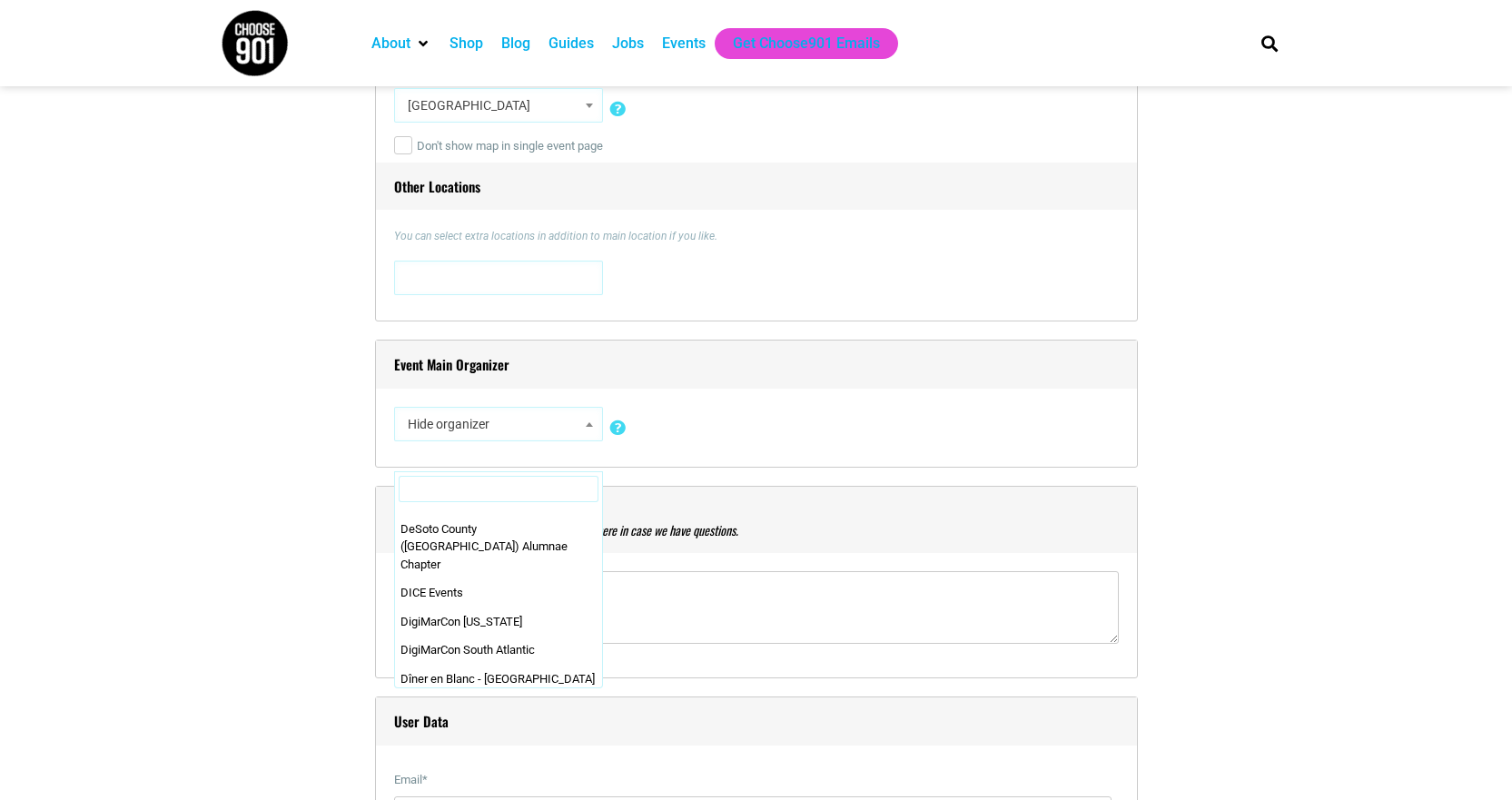
select select "2073"
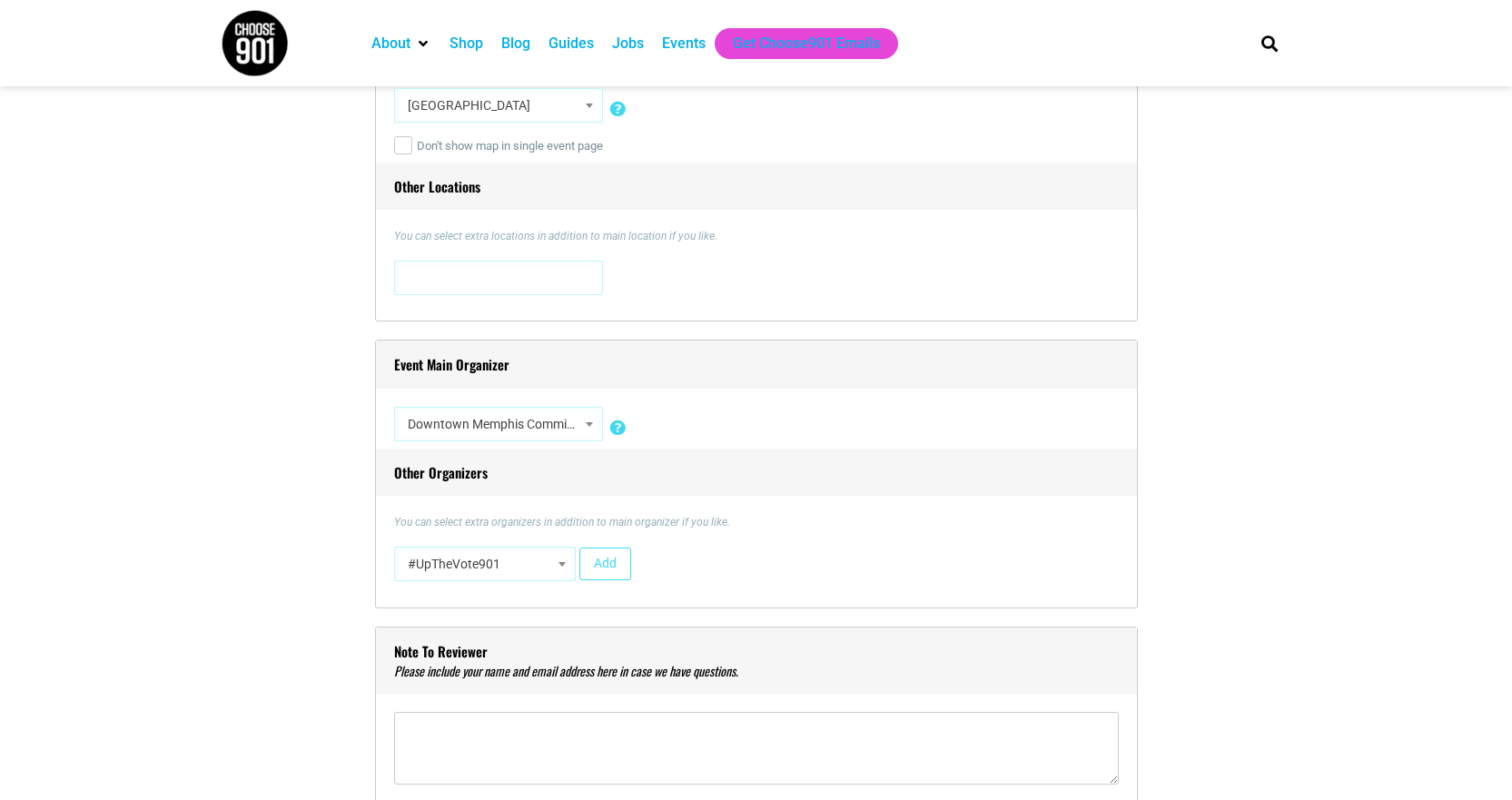
click at [390, 562] on div "Event Main Organizer Hide organizer Insert a new organizer #UpTheVote901 17 [GE…" at bounding box center [756, 474] width 763 height 269
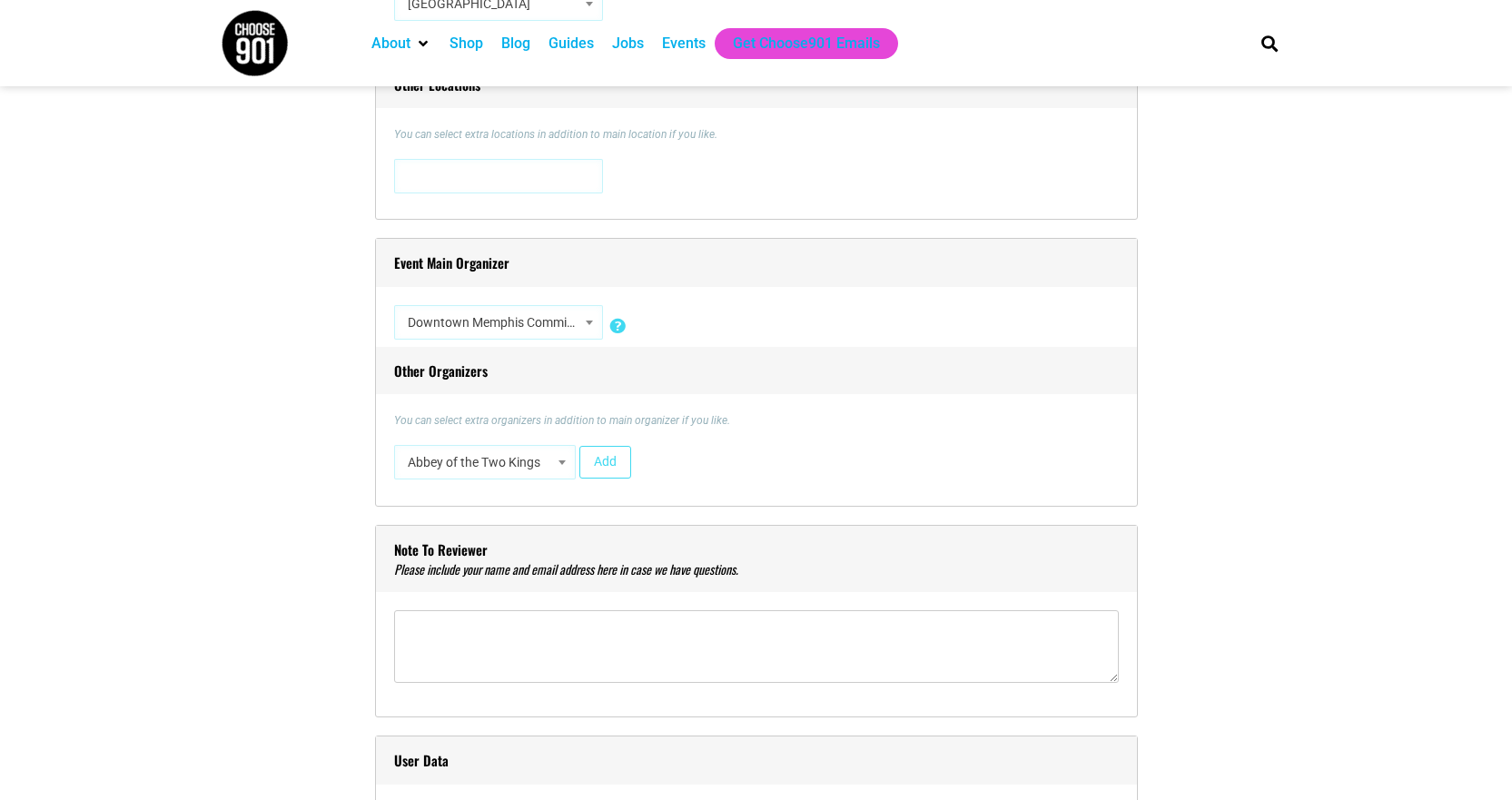
scroll to position [1453, 0]
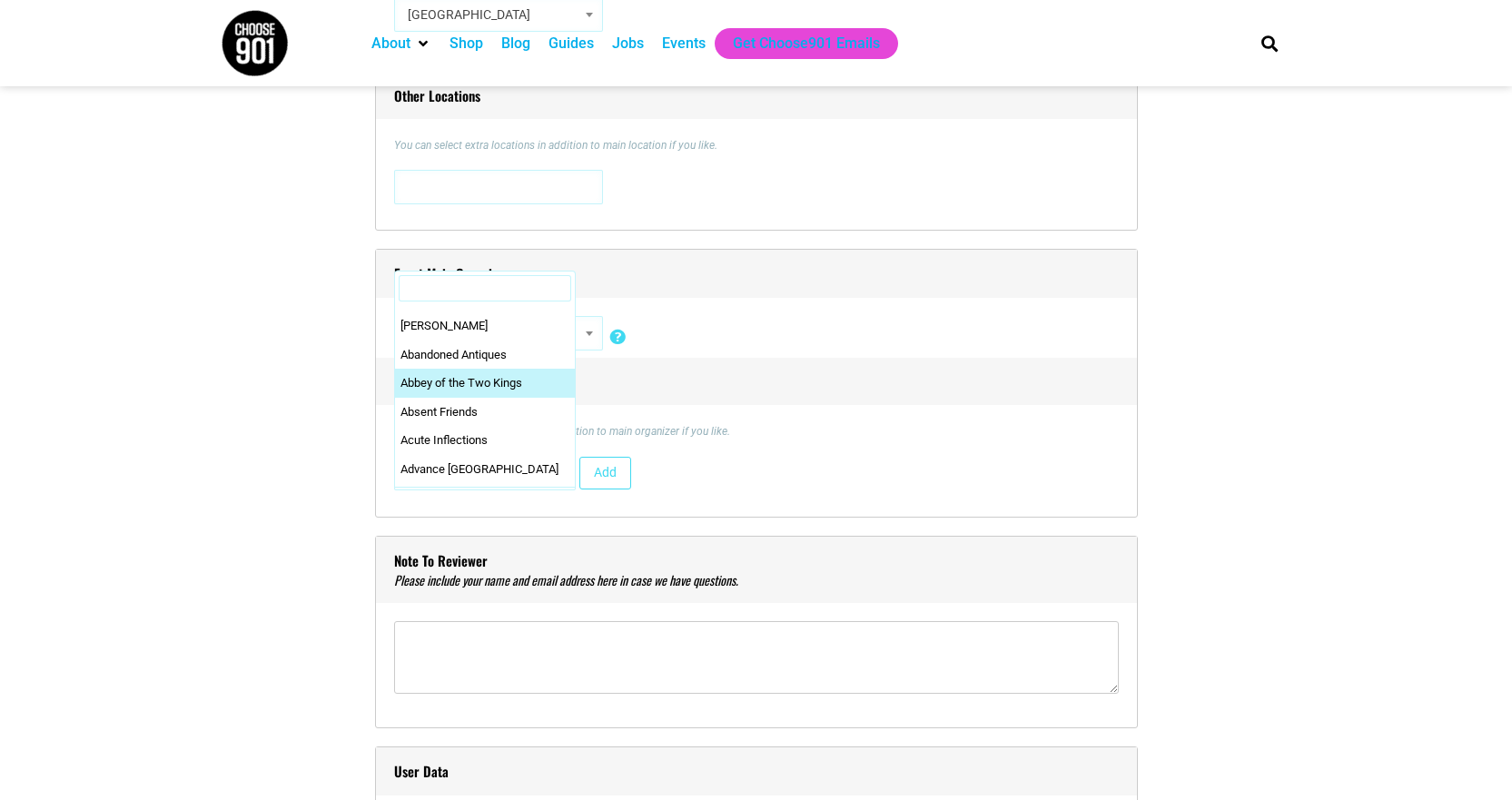
scroll to position [0, 0]
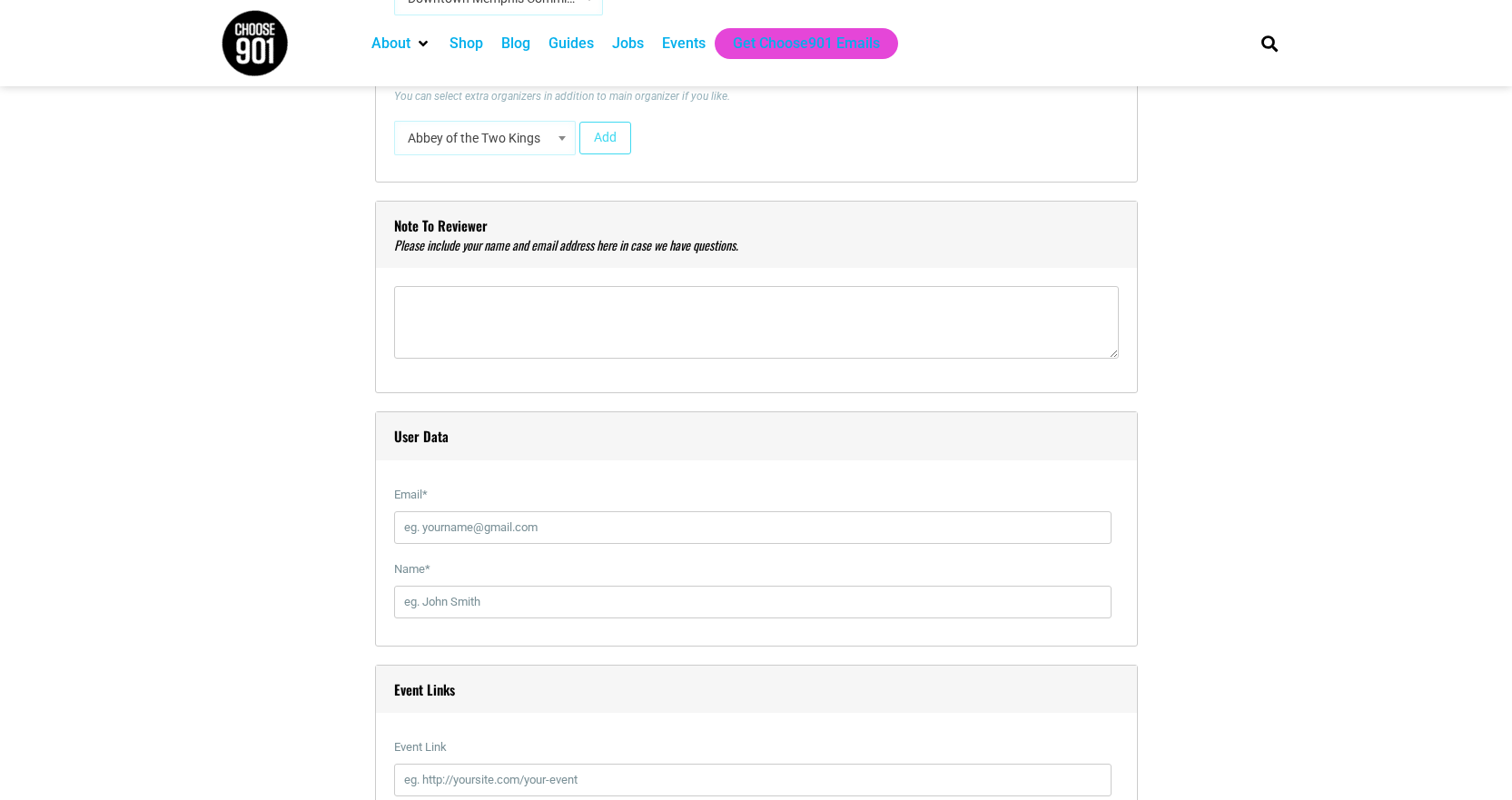
scroll to position [1453, 0]
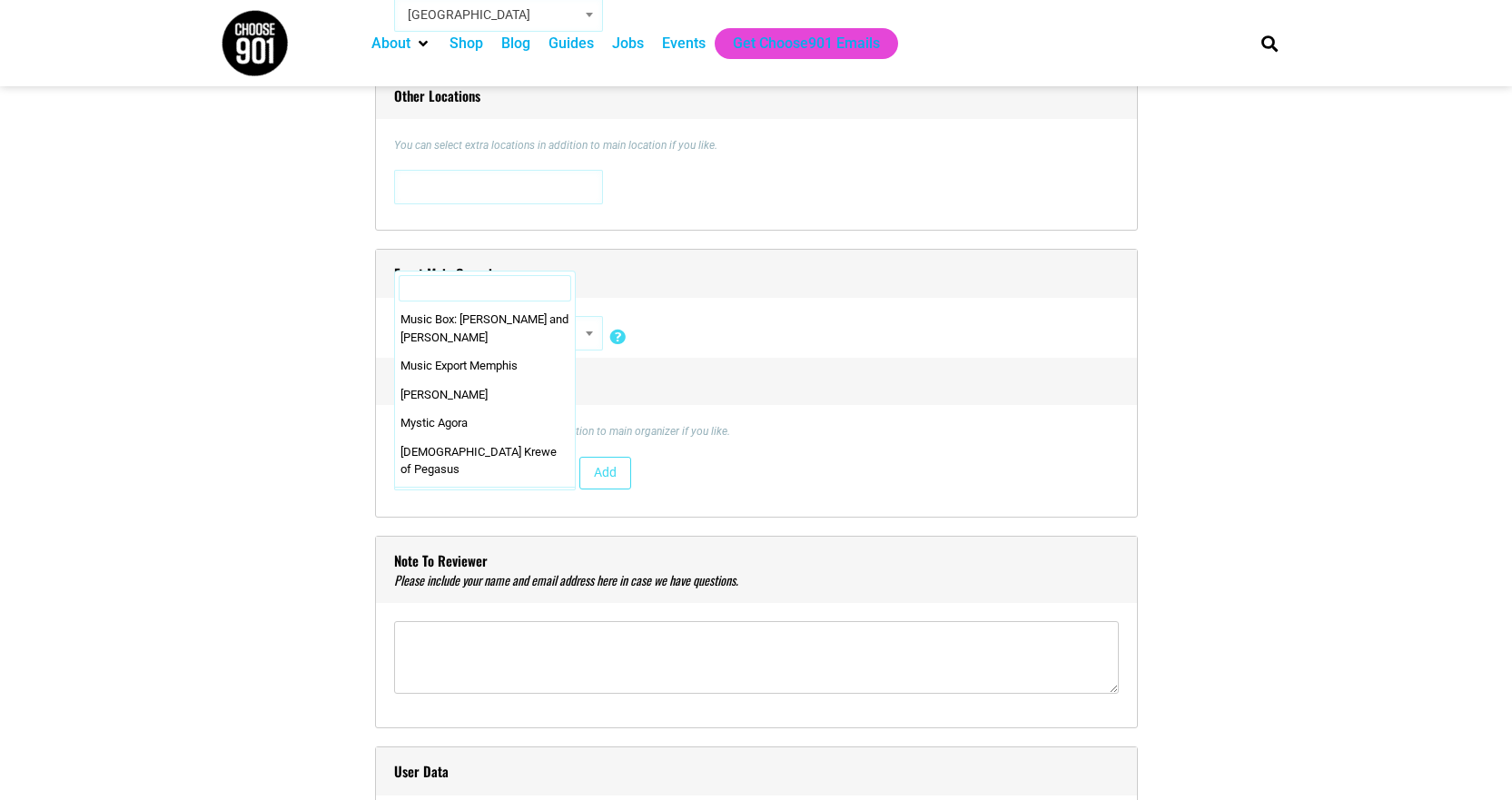
scroll to position [29144, 0]
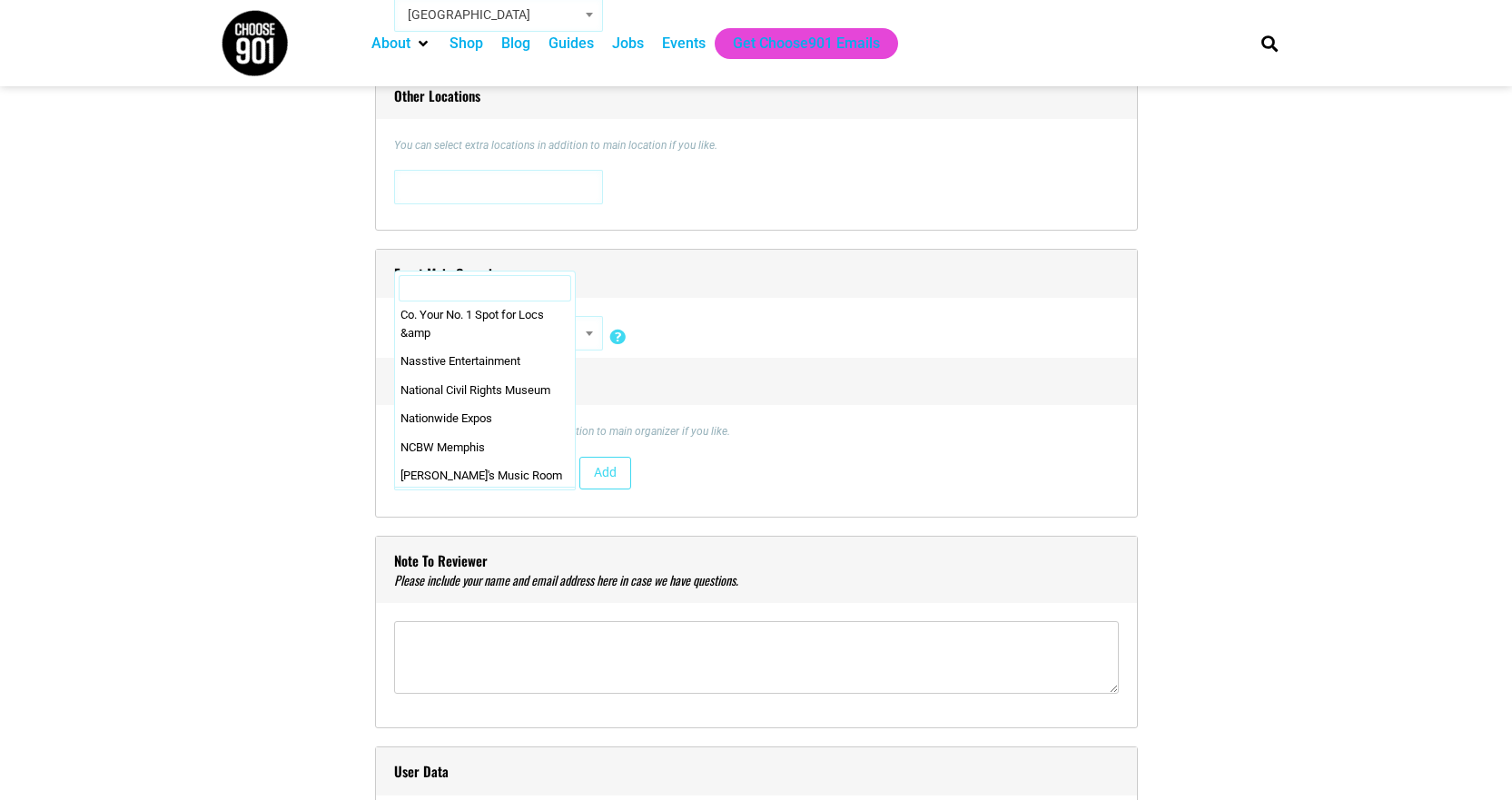
select select "5648"
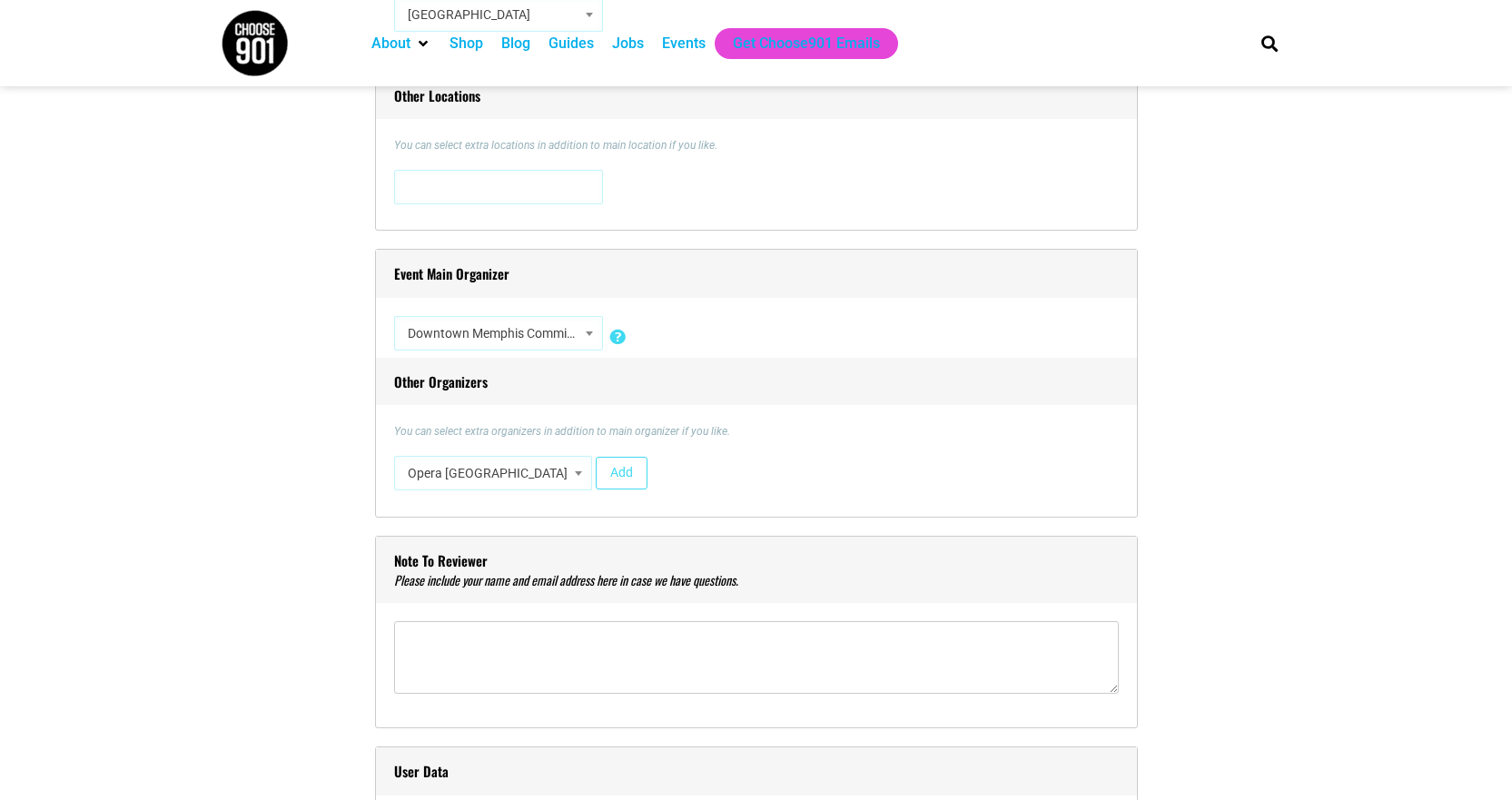
click at [933, 506] on div "Event Main Organizer Hide organizer Insert a new organizer #UpTheVote901 17 [GE…" at bounding box center [756, 383] width 763 height 269
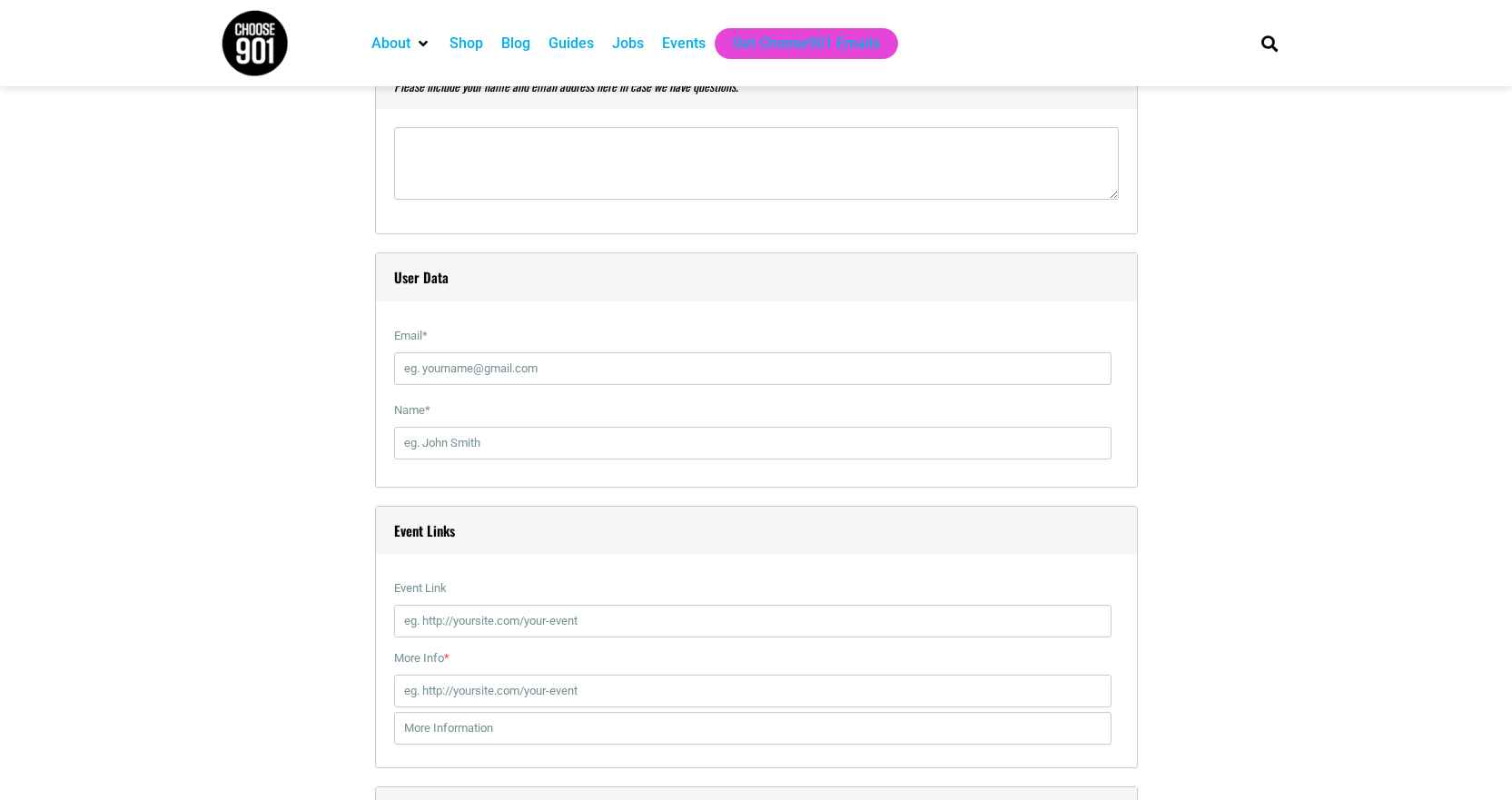
scroll to position [1998, 0]
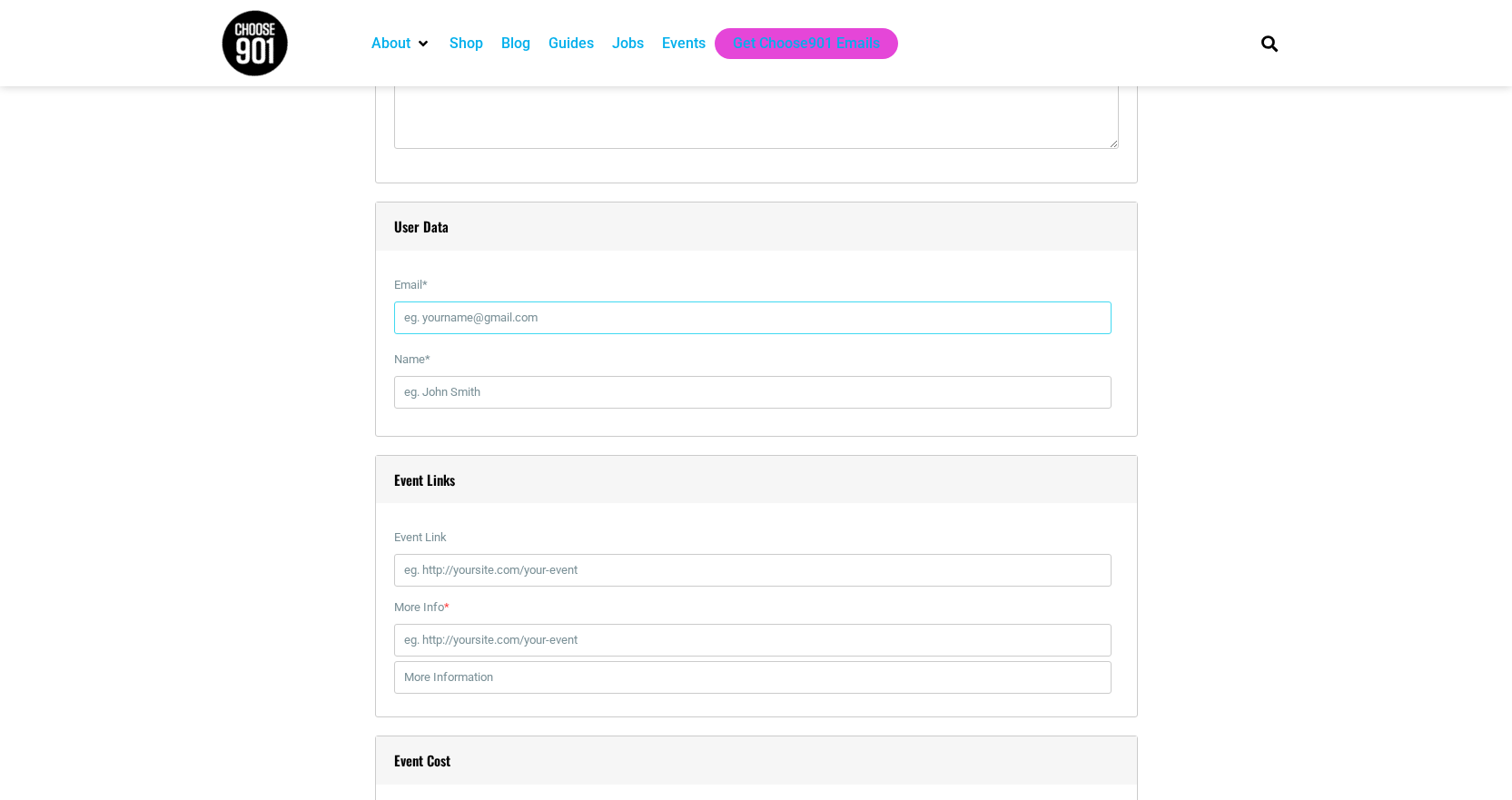
click at [642, 315] on input "Email *" at bounding box center [752, 318] width 717 height 32
type input "[EMAIL_ADDRESS][DOMAIN_NAME]"
click at [616, 380] on input "Name *" at bounding box center [752, 392] width 717 height 32
click at [495, 384] on input "Name *" at bounding box center [752, 392] width 717 height 32
type input "[PERSON_NAME]"
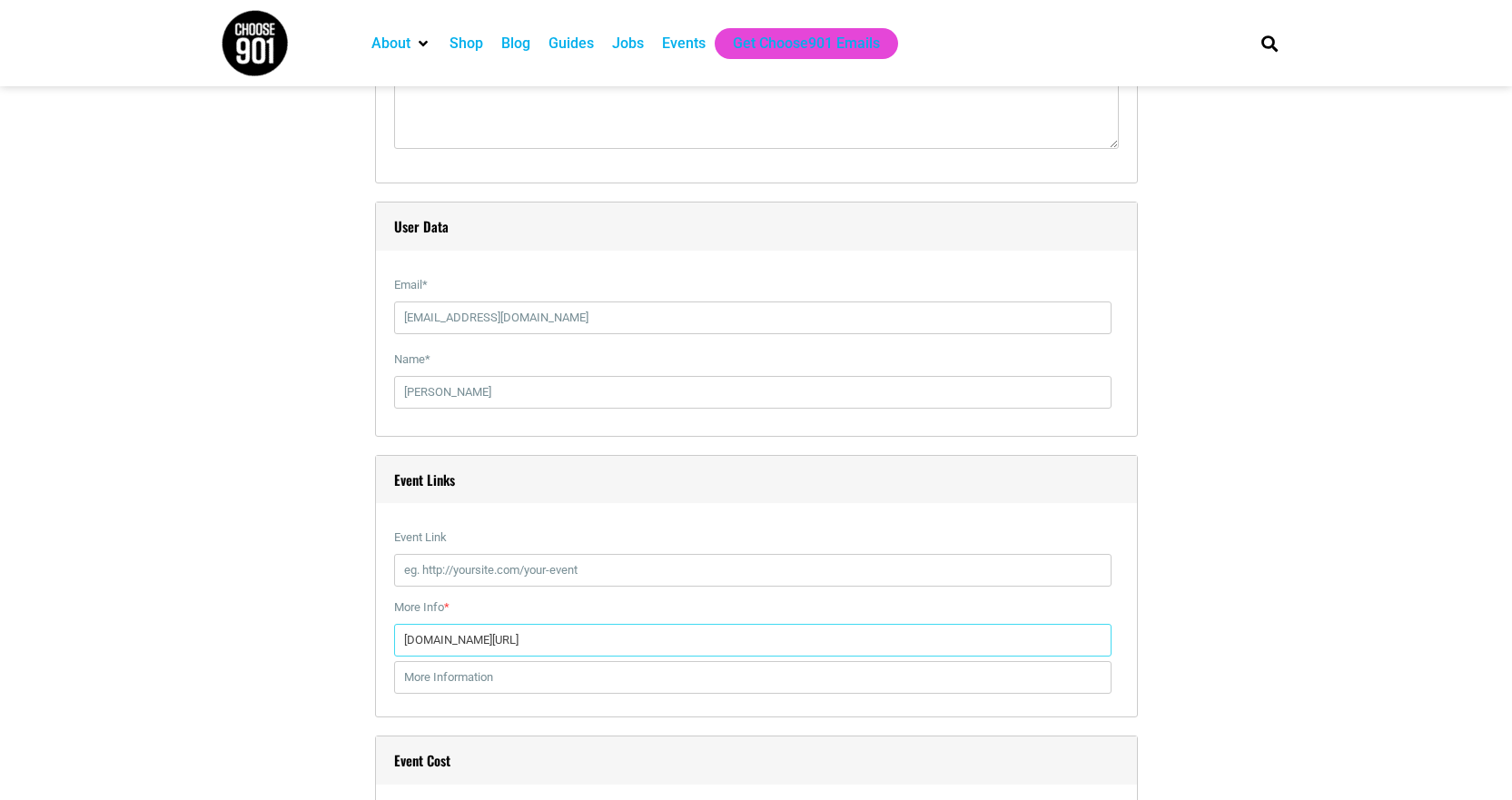
type input "[DOMAIN_NAME][URL]"
type input "[URL][DOMAIN_NAME]"
click at [1212, 618] on div "Title * Alley Dayz @ Stereo Alley Visual Code b i link b-quote del ins img ul o…" at bounding box center [756, 305] width 1072 height 3570
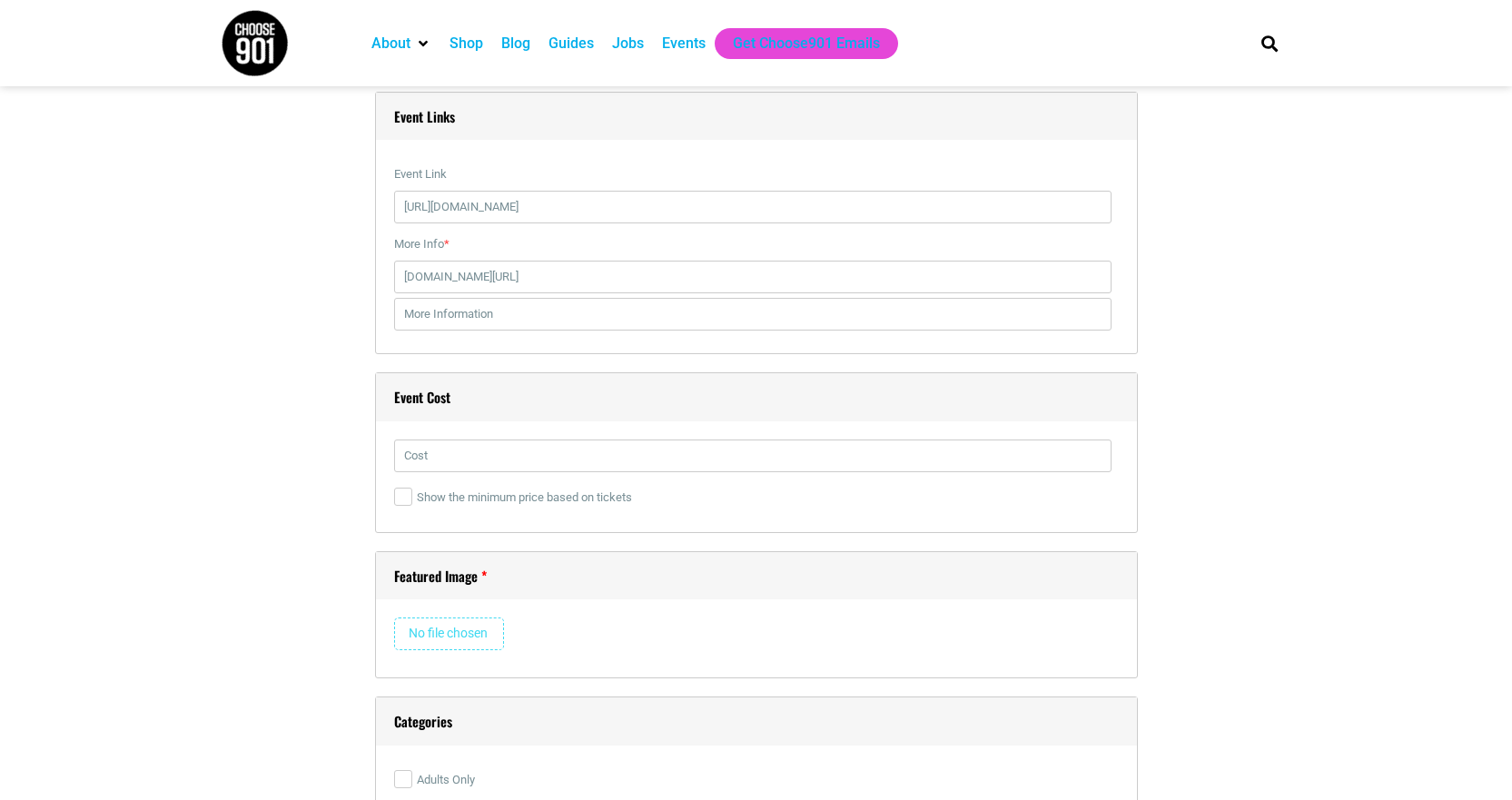
scroll to position [2451, 0]
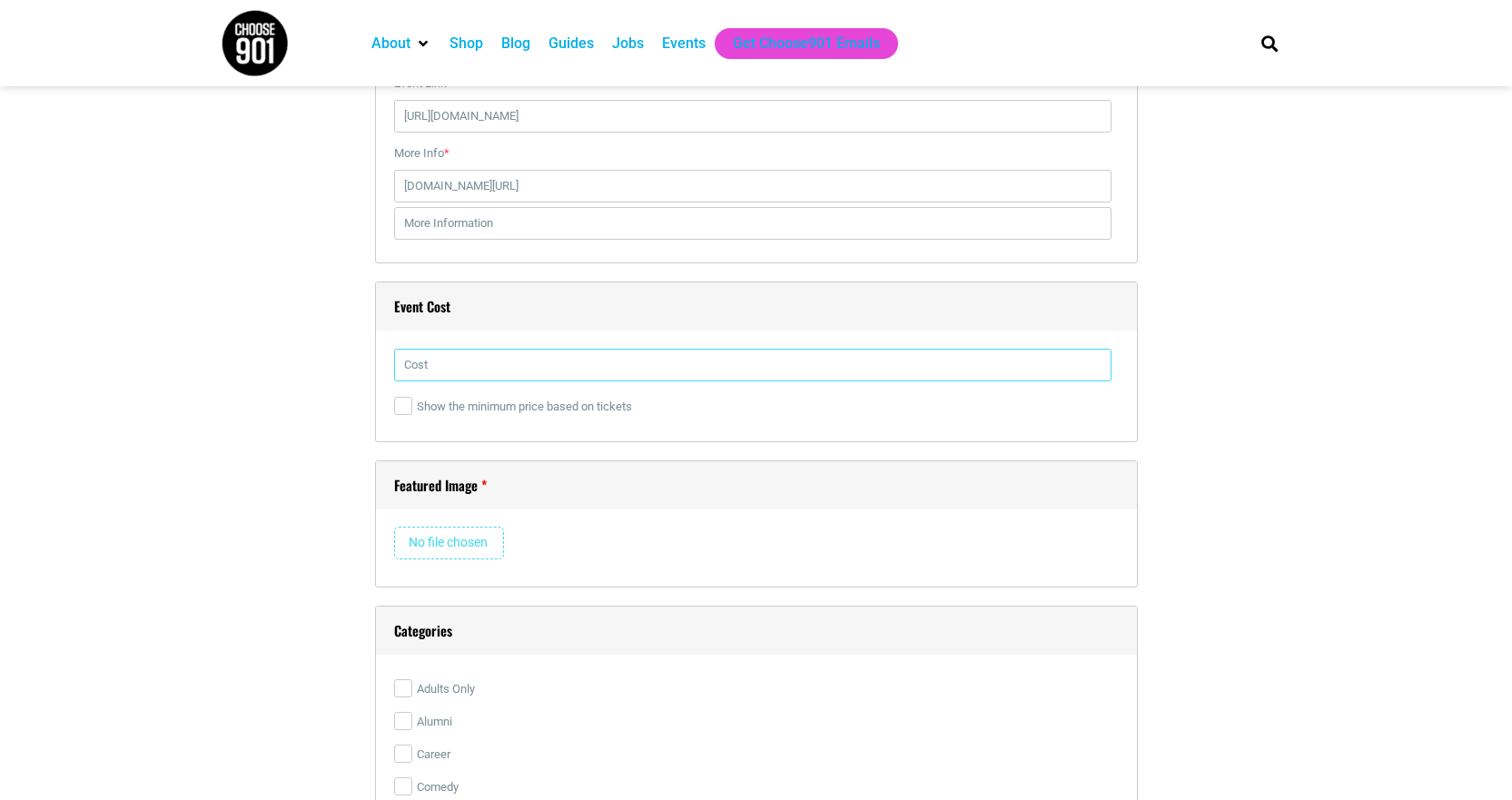
click at [432, 357] on input "text" at bounding box center [752, 365] width 717 height 32
click at [447, 366] on input "text" at bounding box center [752, 365] width 717 height 32
click at [427, 371] on input "text" at bounding box center [752, 365] width 717 height 32
type input "FRE"
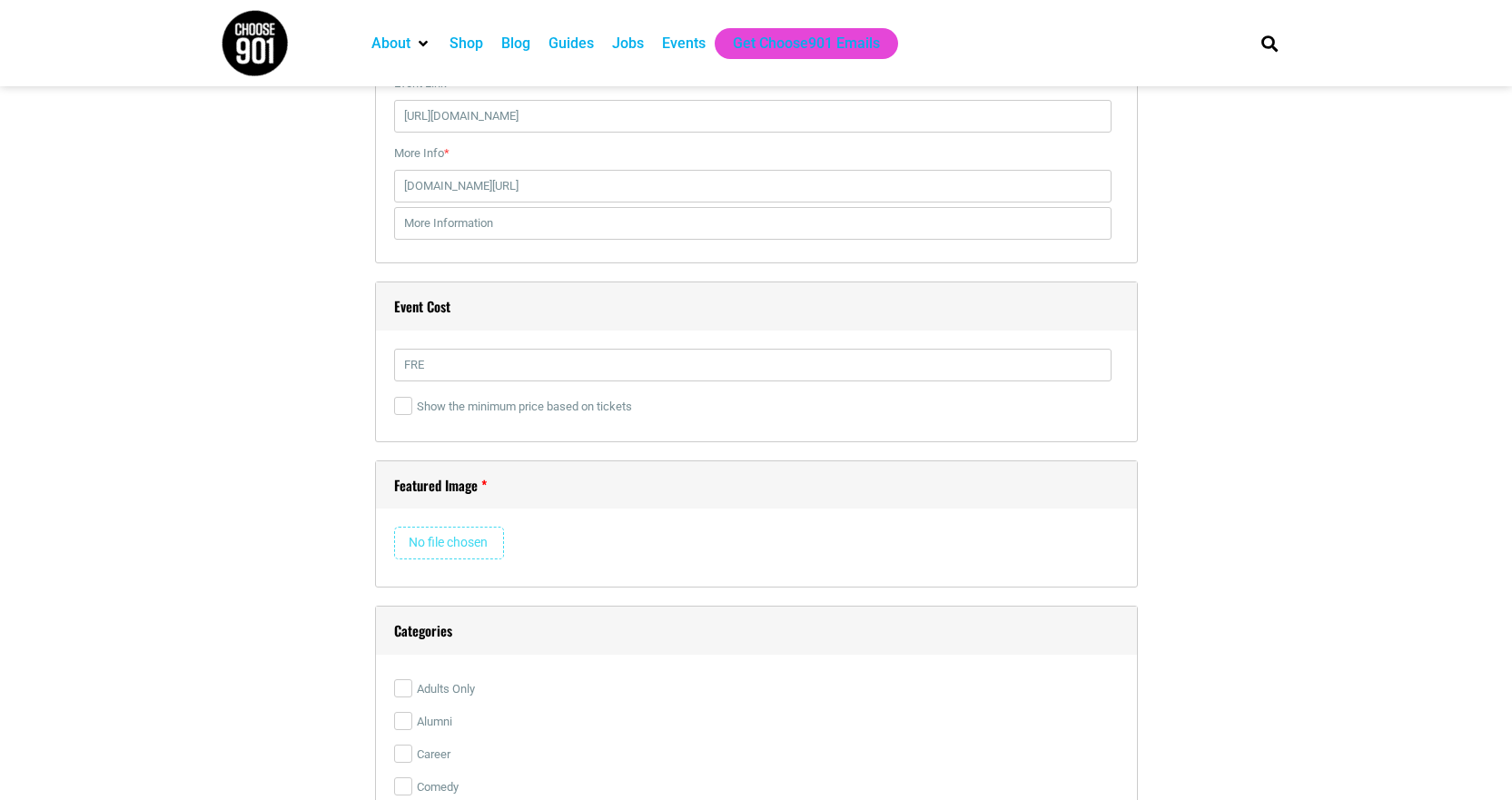
click at [469, 543] on input "file" at bounding box center [448, 543] width 110 height 32
type input "C:\fakepath\AlleyDayzStereo.jpg"
click at [436, 362] on input "FRE" at bounding box center [752, 365] width 717 height 32
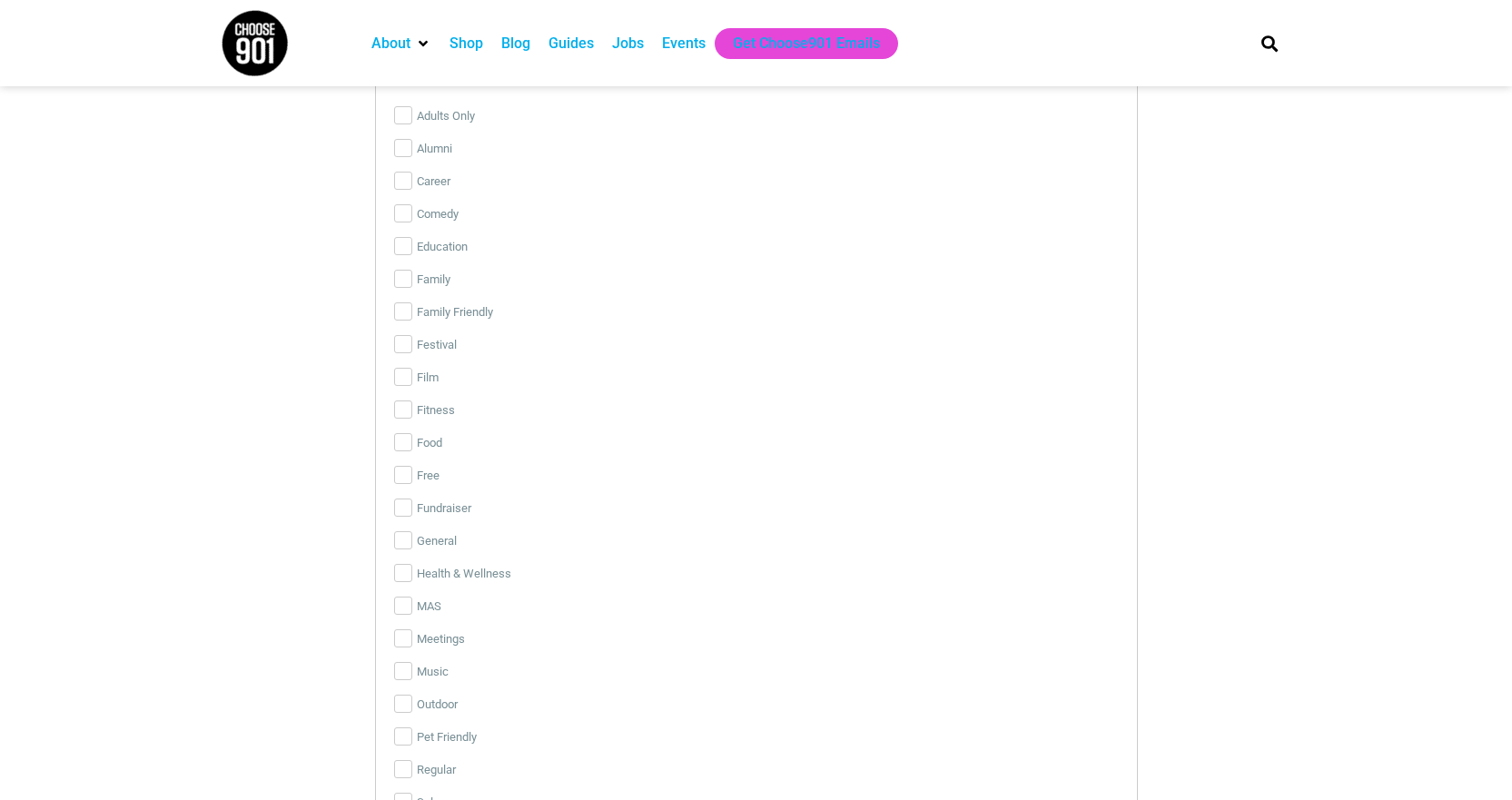
scroll to position [3360, 0]
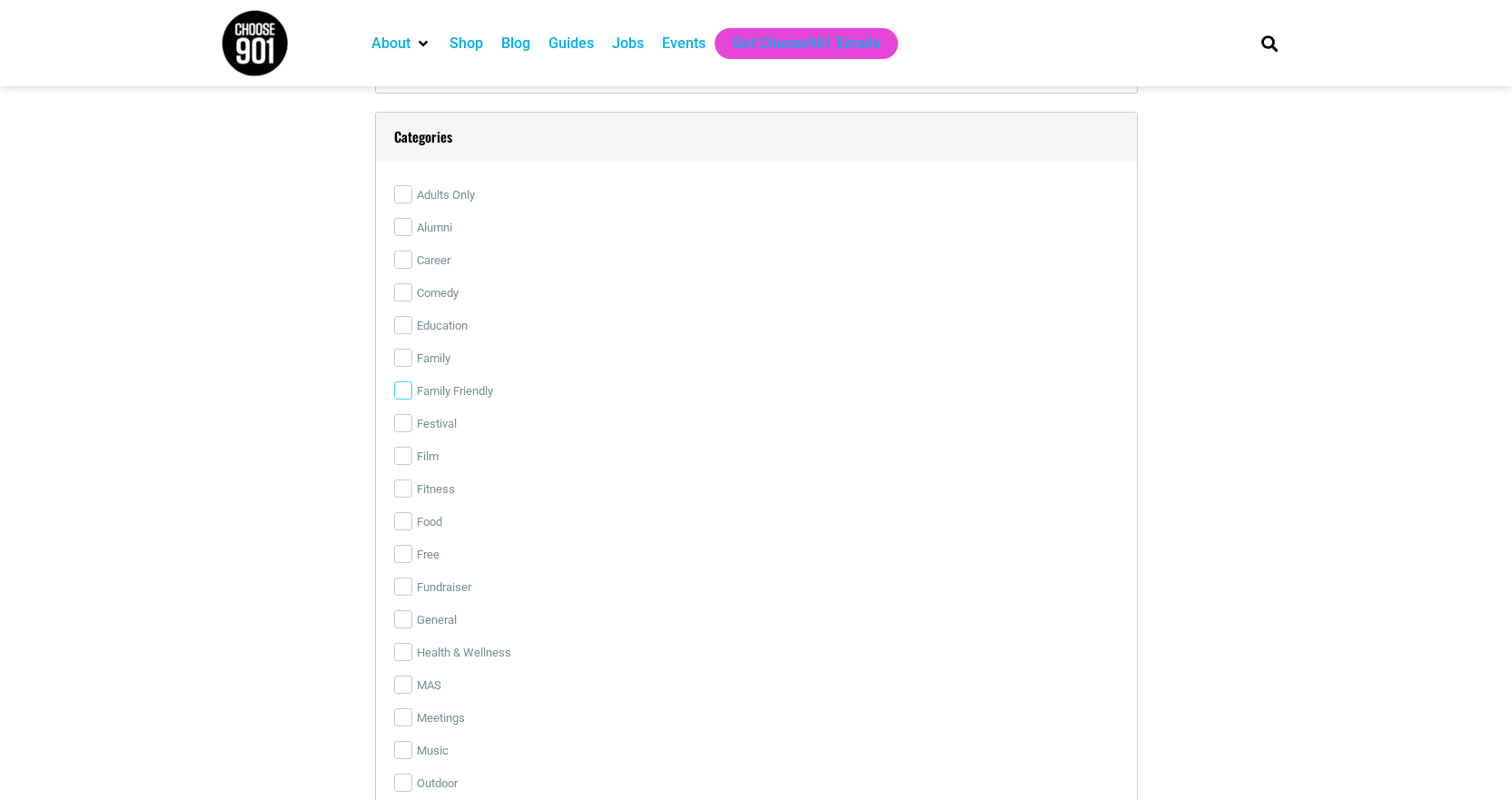
type input "FREe"
click at [403, 400] on input "Family Friendly" at bounding box center [402, 390] width 18 height 18
click at [401, 393] on input "Family Friendly" at bounding box center [402, 390] width 18 height 18
checkbox input "false"
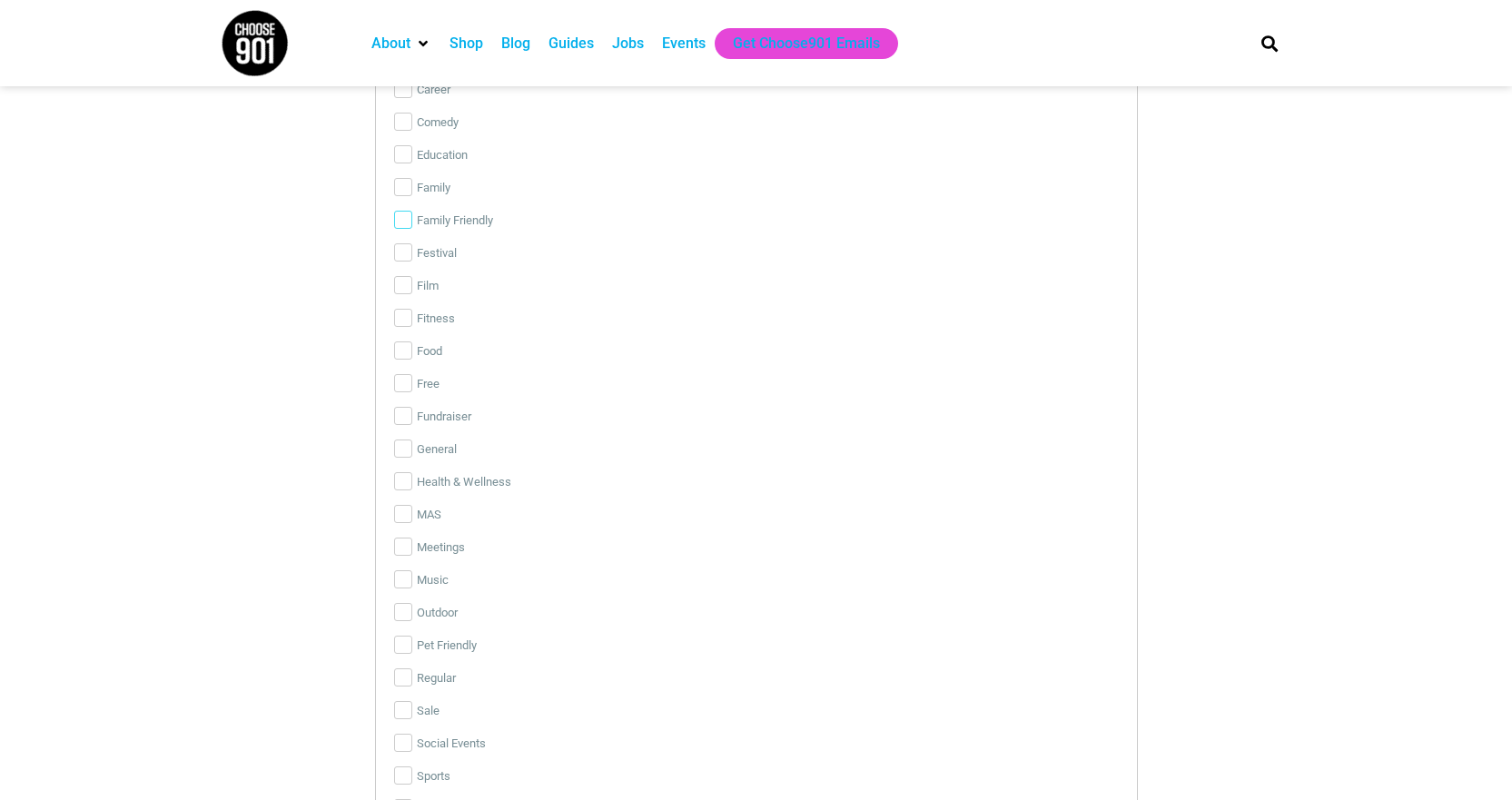
scroll to position [3541, 0]
click at [405, 380] on input "Free" at bounding box center [402, 372] width 18 height 18
checkbox input "true"
click at [400, 216] on input "Family Friendly" at bounding box center [402, 209] width 18 height 18
checkbox input "true"
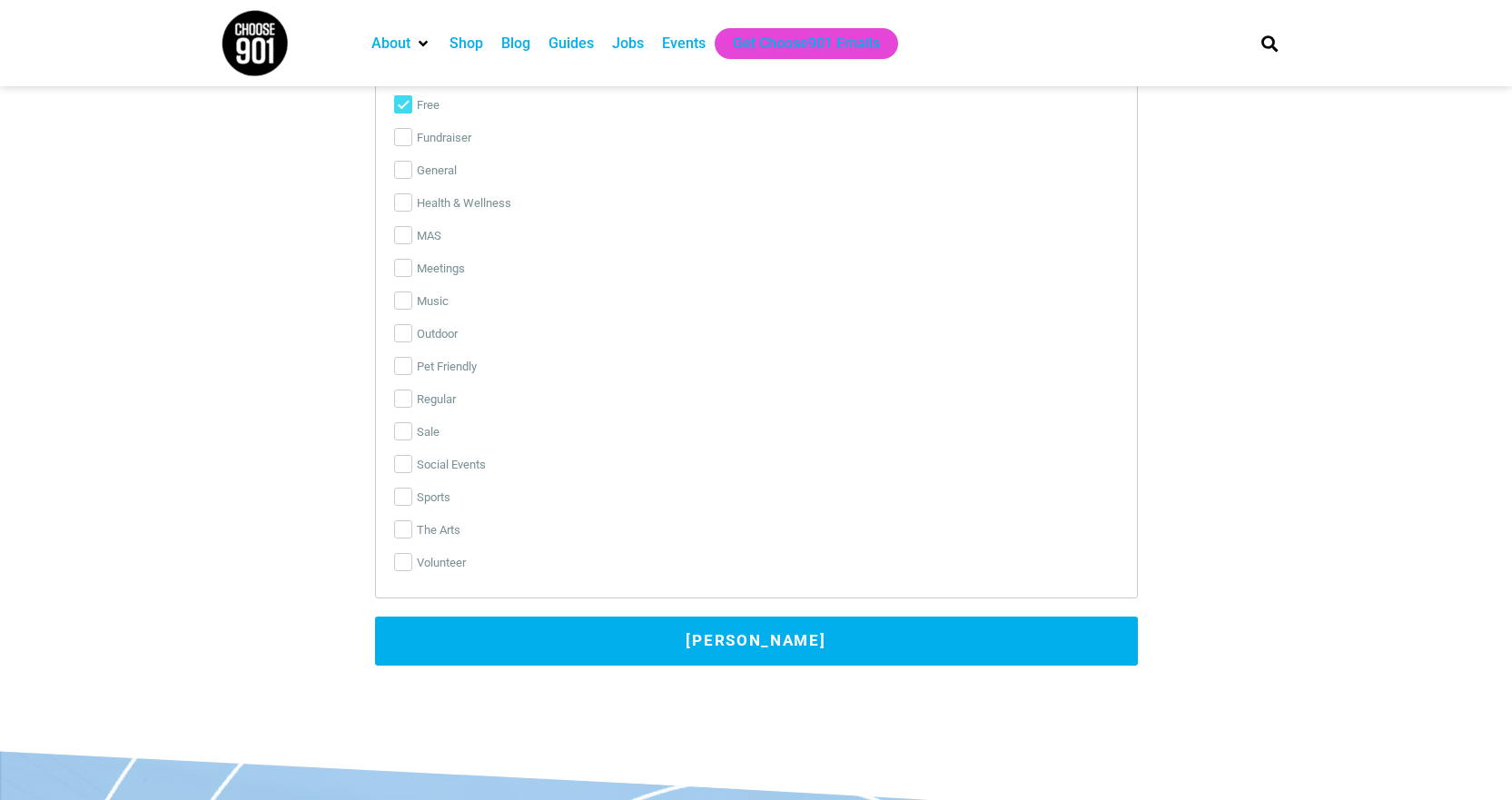
scroll to position [3814, 0]
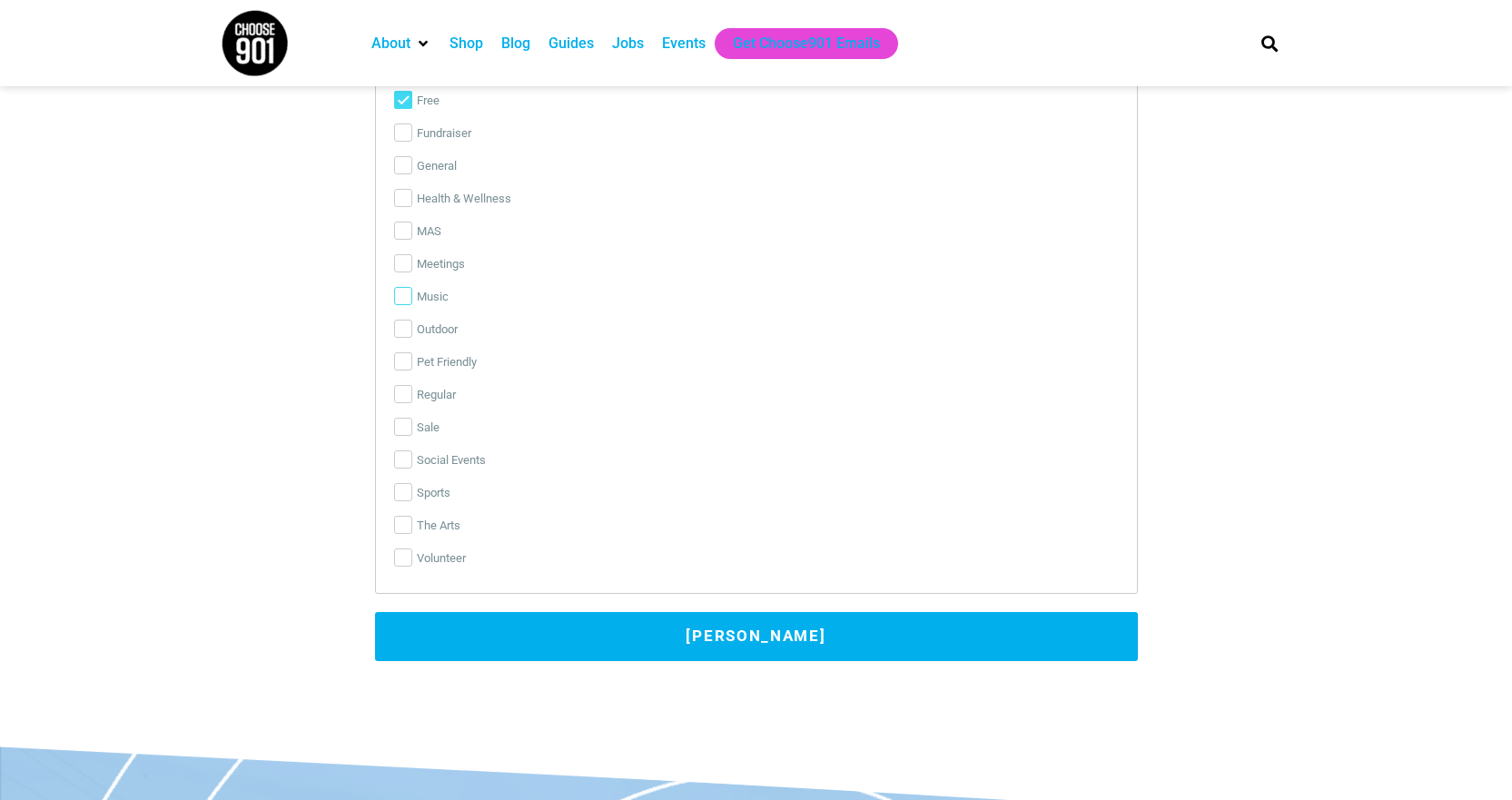
click at [404, 297] on input "Music" at bounding box center [402, 296] width 18 height 18
checkbox input "true"
click at [638, 627] on button "[PERSON_NAME]" at bounding box center [756, 636] width 763 height 49
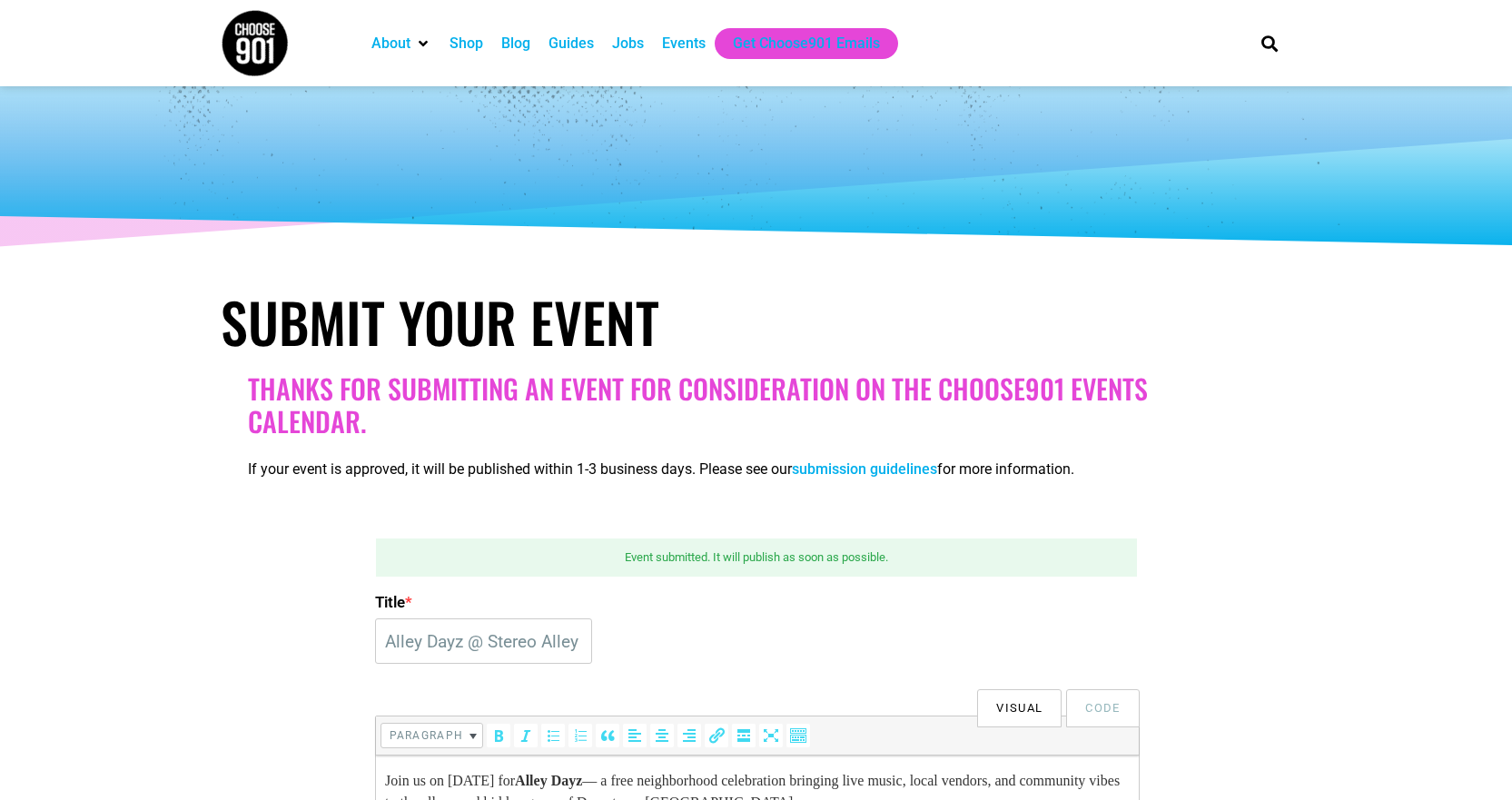
scroll to position [0, 0]
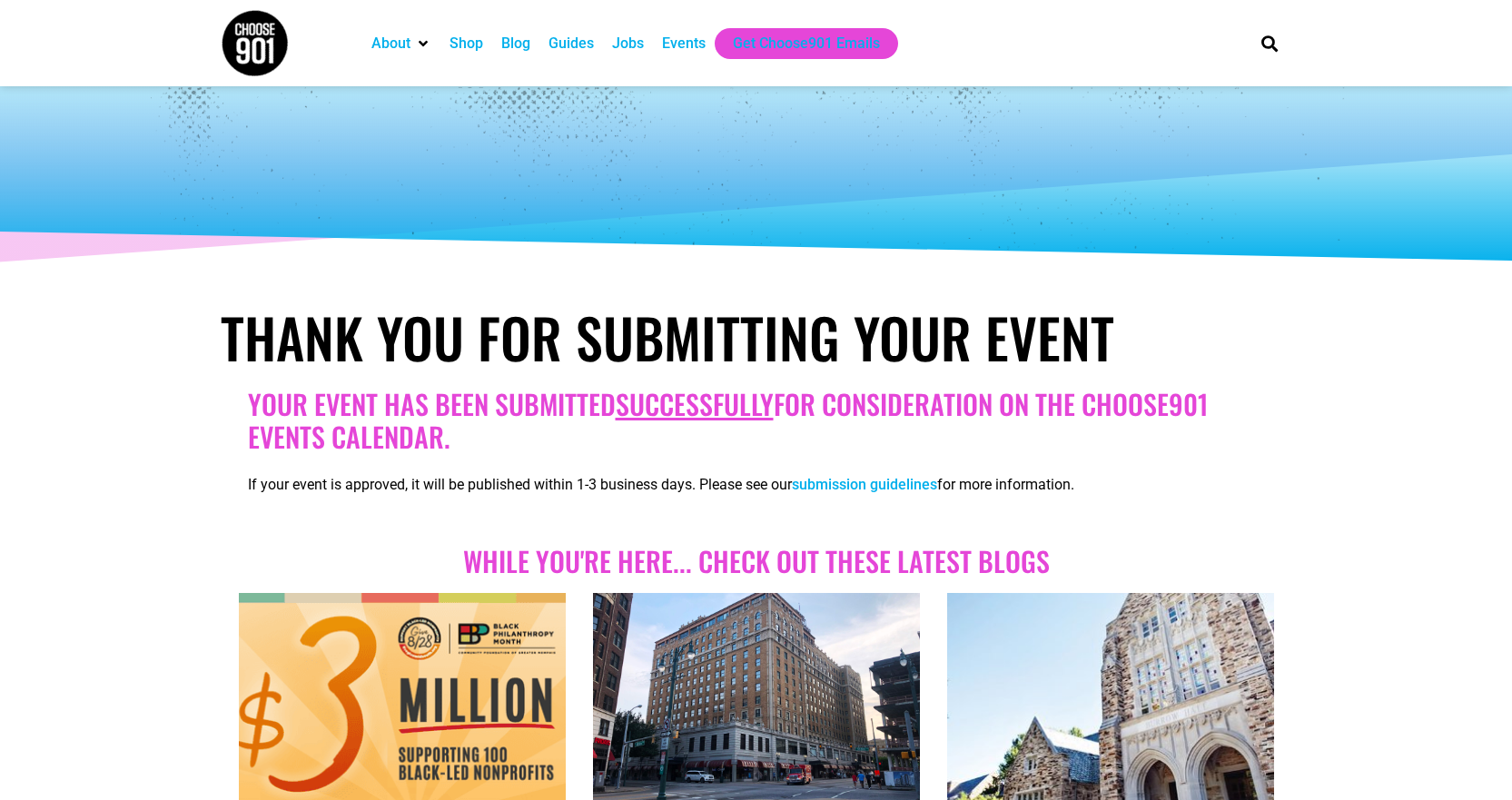
scroll to position [363, 0]
